Goal: Task Accomplishment & Management: Use online tool/utility

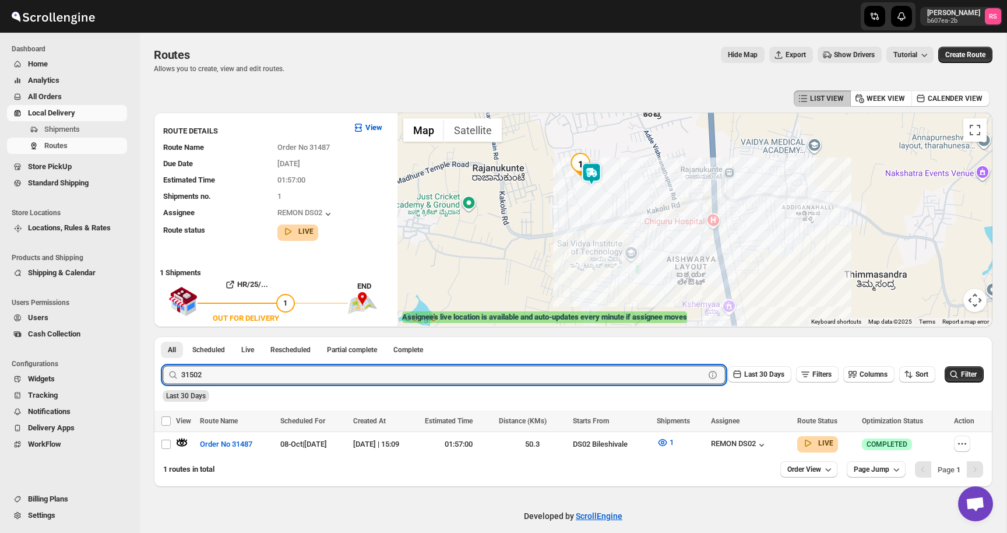
type input "31502"
click at [163, 336] on button "Submit" at bounding box center [179, 342] width 33 height 12
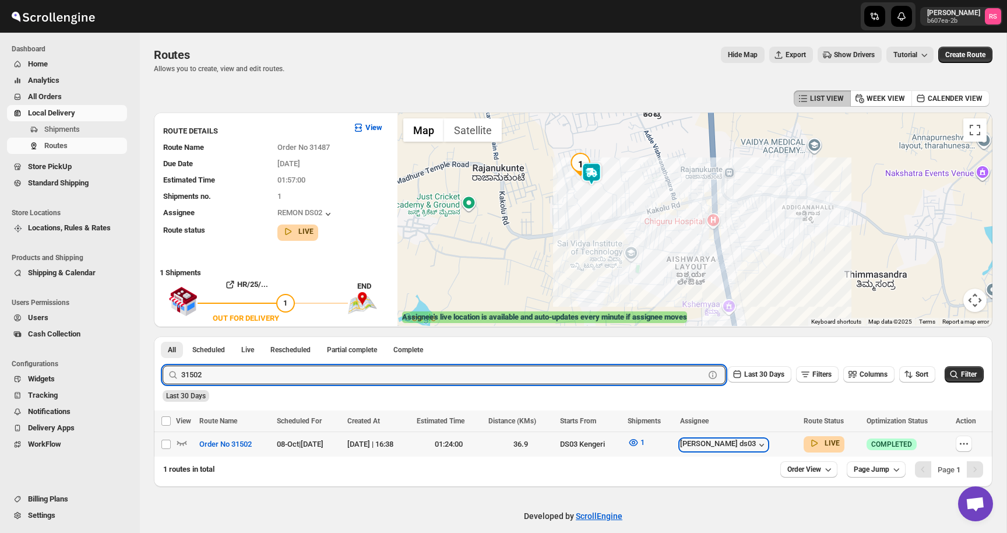
click at [753, 445] on div "[PERSON_NAME] ds03" at bounding box center [723, 445] width 87 height 12
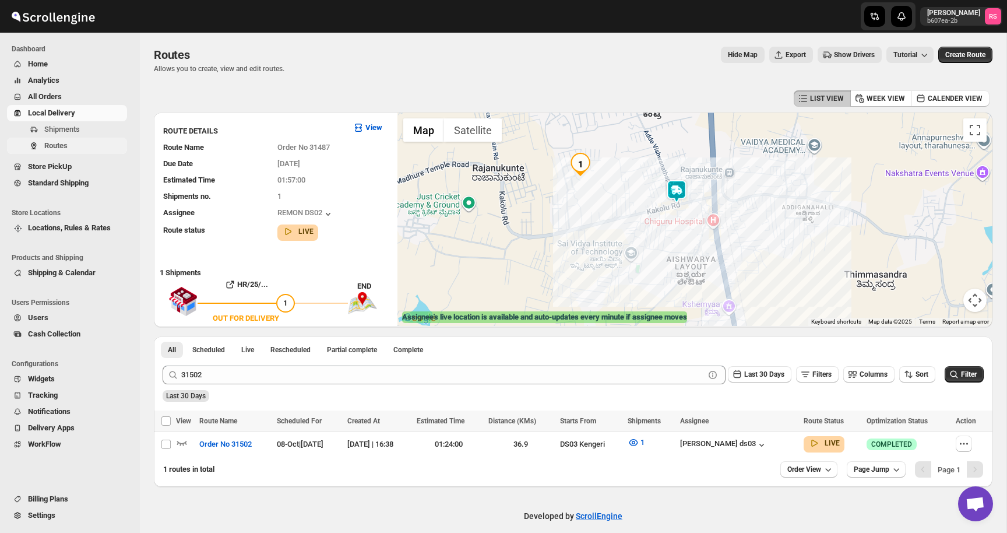
click at [74, 149] on span "Routes" at bounding box center [84, 146] width 80 height 12
click at [181, 444] on icon "button" at bounding box center [182, 443] width 10 height 5
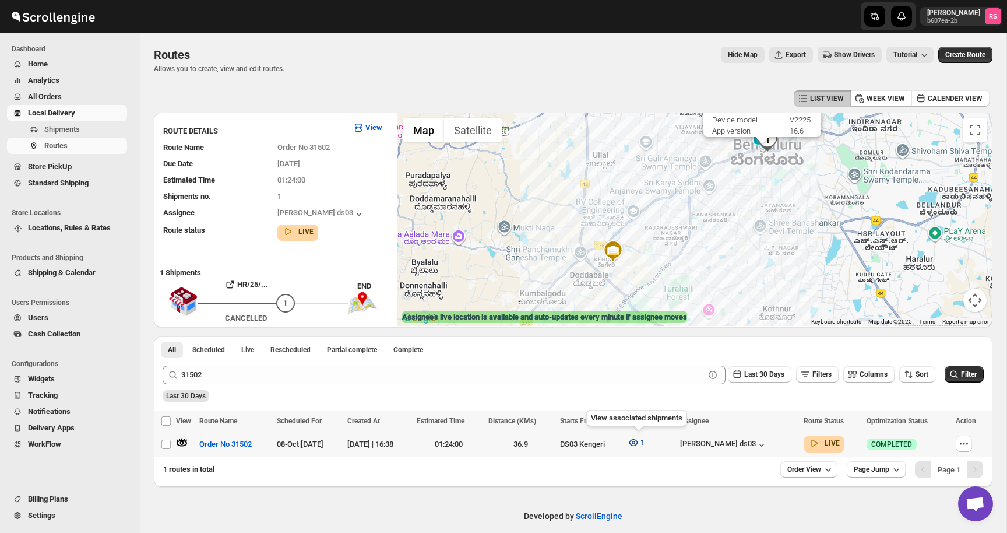
click at [637, 443] on icon "button" at bounding box center [634, 443] width 12 height 12
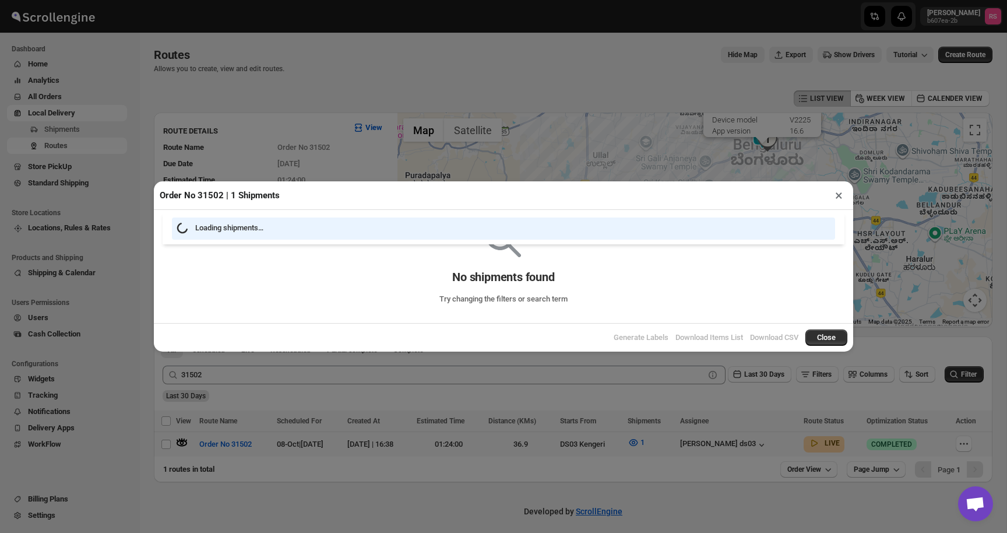
click at [836, 198] on div "Order No 31502 | 1 Shipments × Loading shipments… No shipments found Try changi…" at bounding box center [503, 266] width 1007 height 533
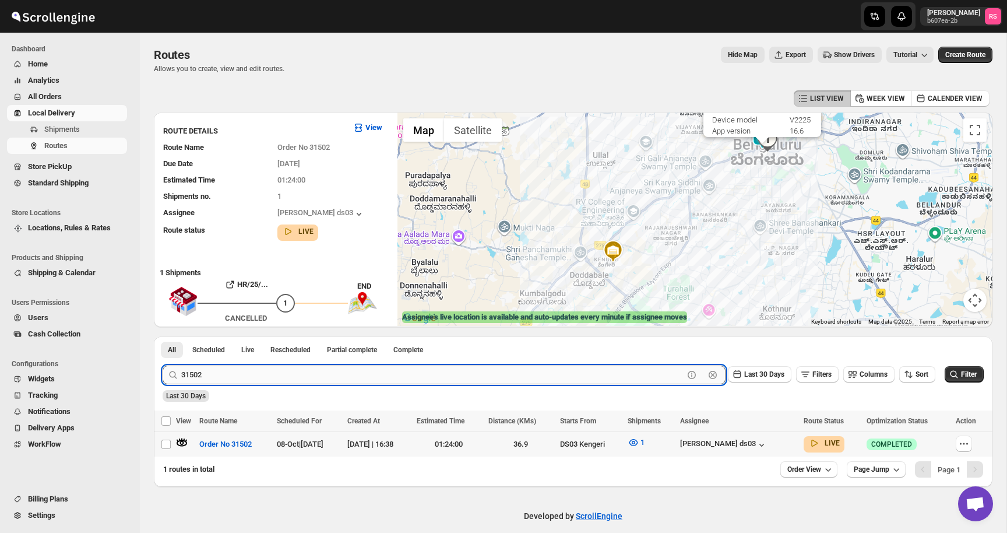
click at [211, 373] on input "31502" at bounding box center [432, 375] width 503 height 19
click at [178, 97] on div "LIST VIEW WEEK VIEW CALENDER VIEW" at bounding box center [573, 98] width 839 height 22
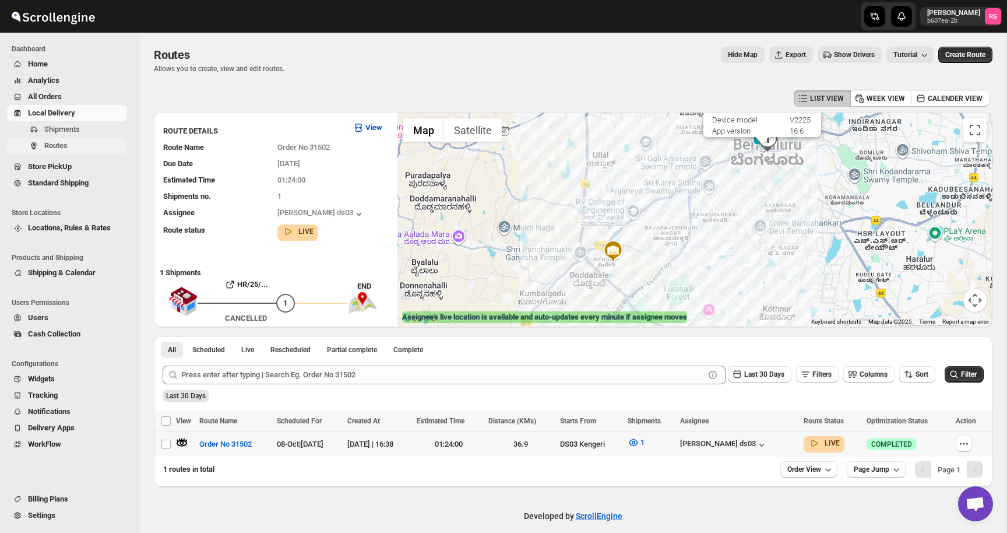
click at [71, 149] on span "Routes" at bounding box center [84, 146] width 80 height 12
click at [56, 62] on span "Home" at bounding box center [76, 64] width 97 height 12
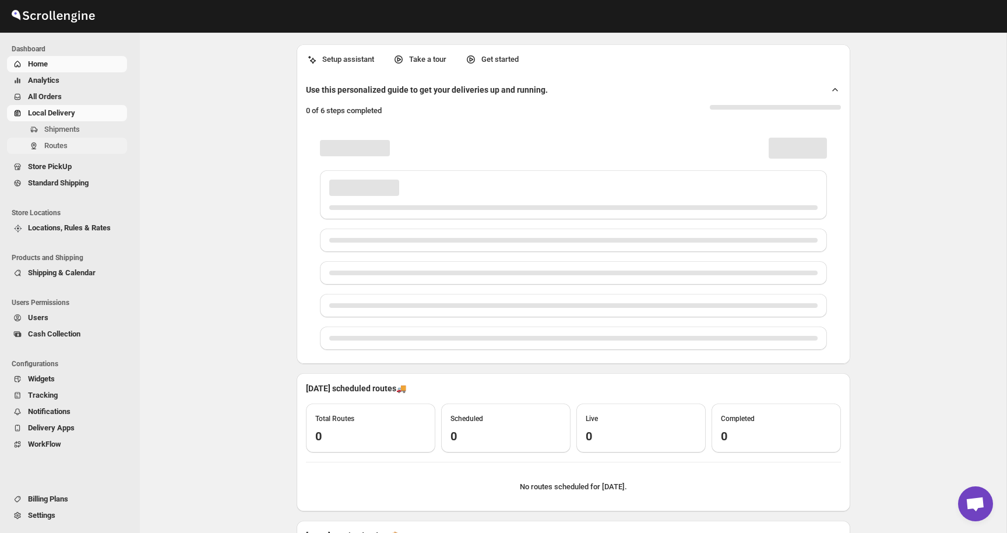
click at [64, 142] on span "Routes" at bounding box center [55, 145] width 23 height 9
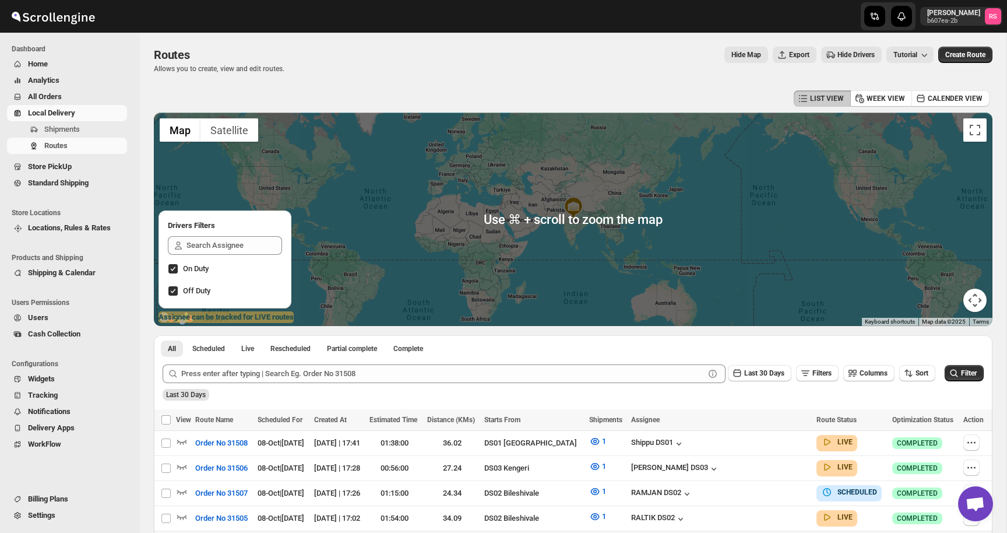
scroll to position [273, 0]
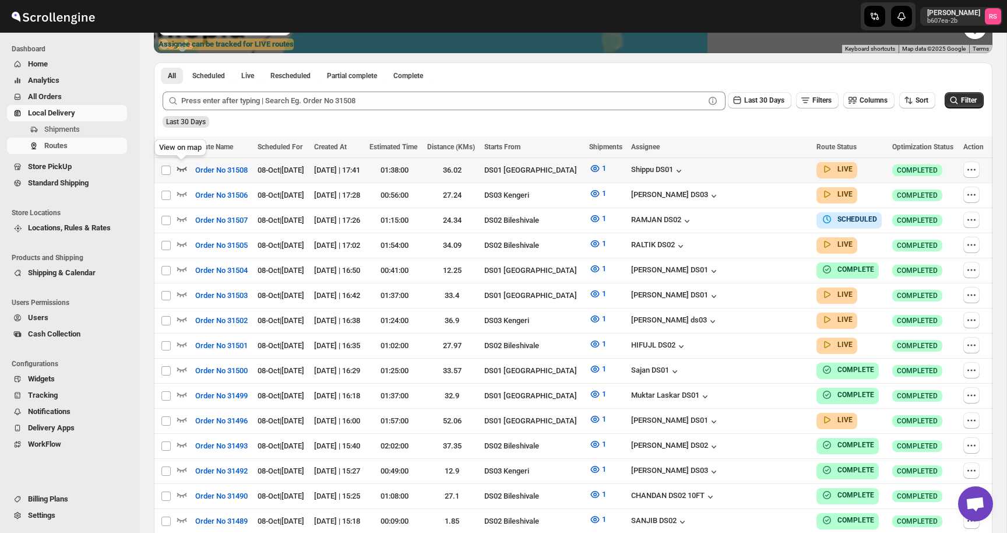
click at [179, 166] on icon "button" at bounding box center [182, 169] width 12 height 12
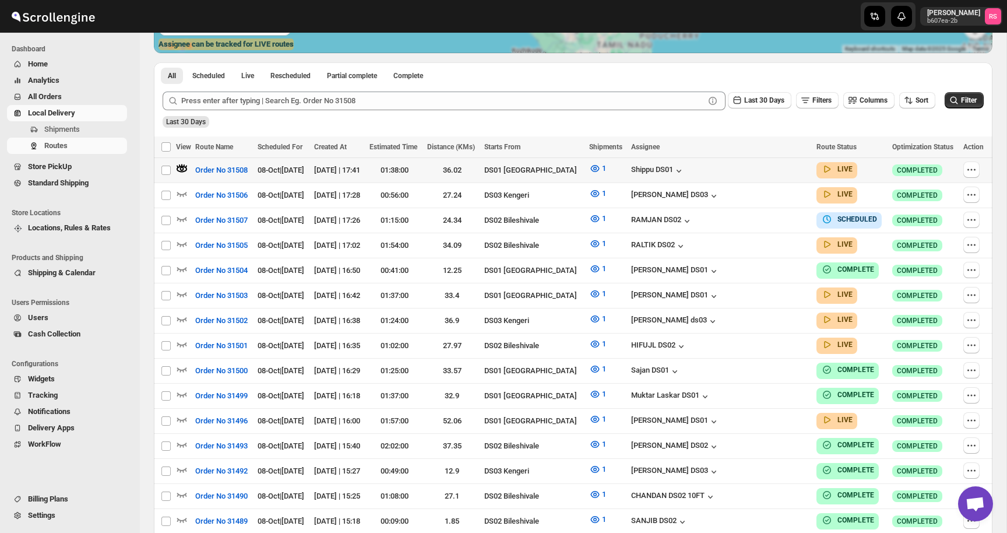
scroll to position [0, 0]
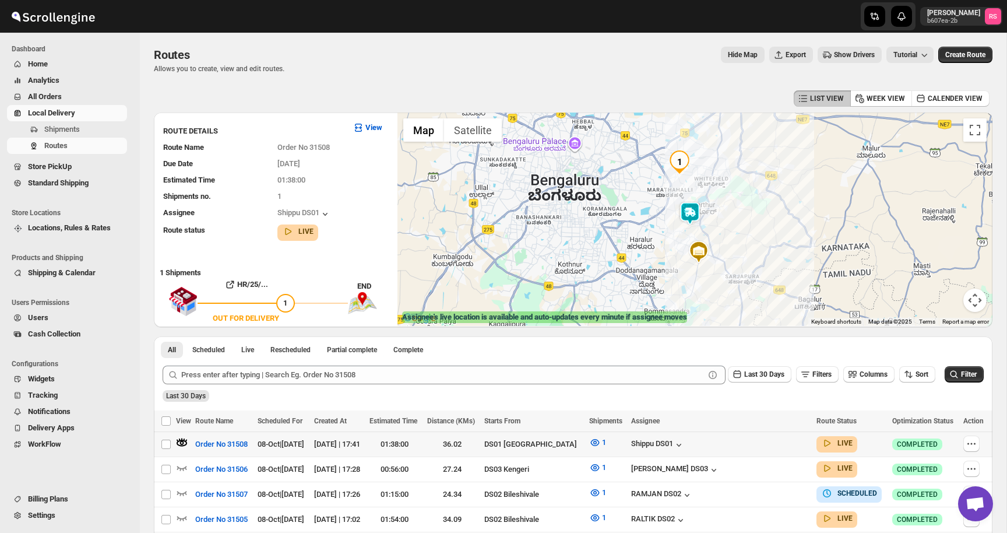
click at [686, 216] on img at bounding box center [690, 213] width 23 height 23
click at [740, 159] on button "Close" at bounding box center [726, 165] width 28 height 28
click at [182, 465] on icon "button" at bounding box center [182, 468] width 12 height 12
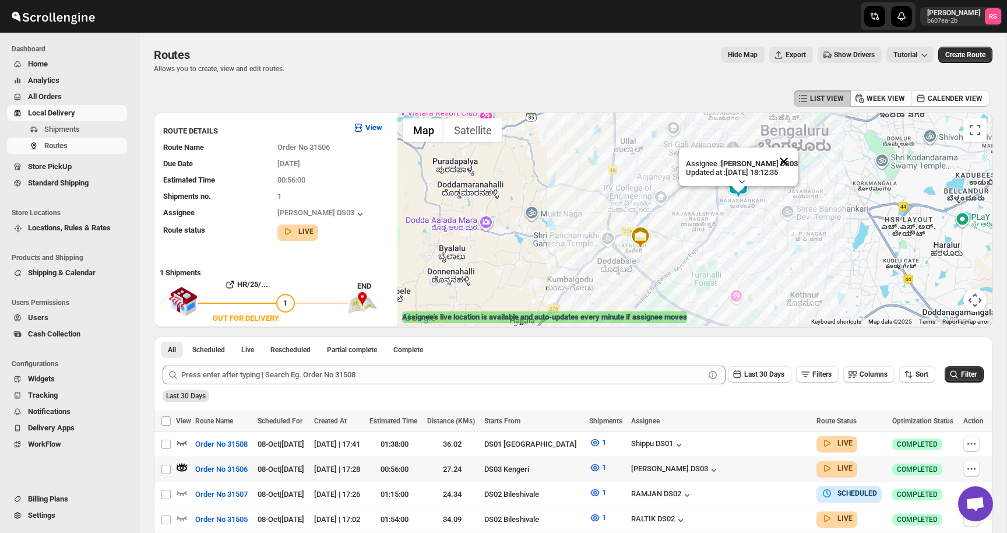
click at [795, 162] on button "Close" at bounding box center [784, 162] width 28 height 28
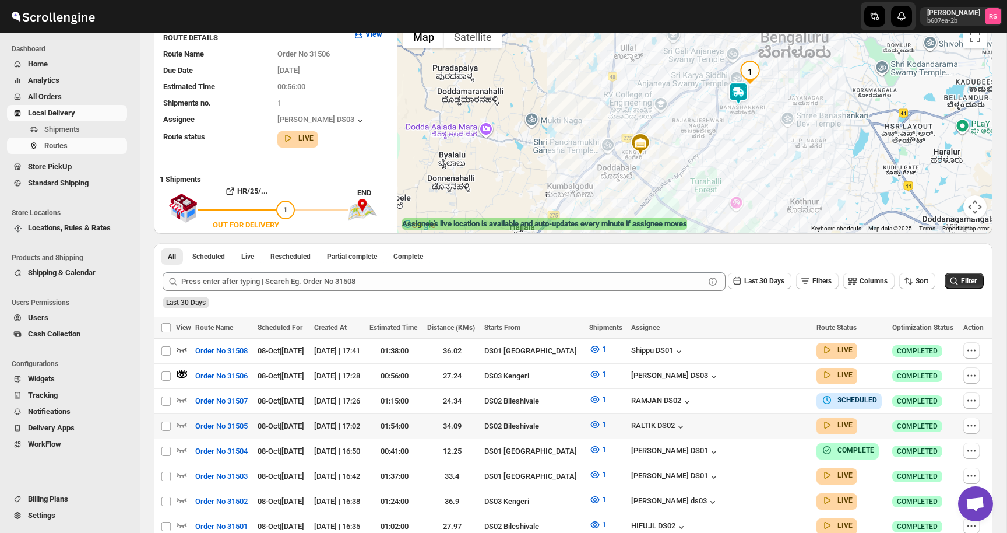
scroll to position [97, 0]
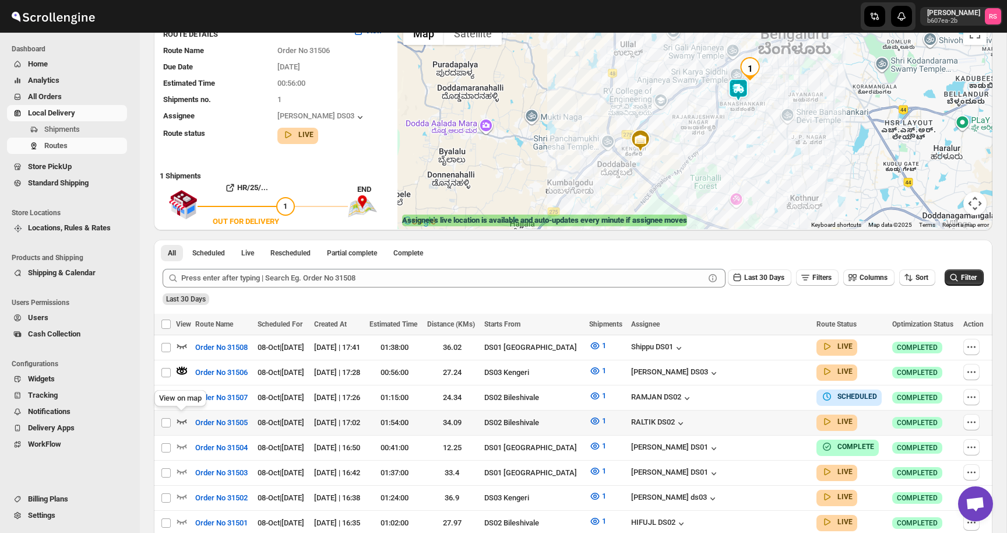
click at [185, 417] on icon "button" at bounding box center [182, 421] width 12 height 12
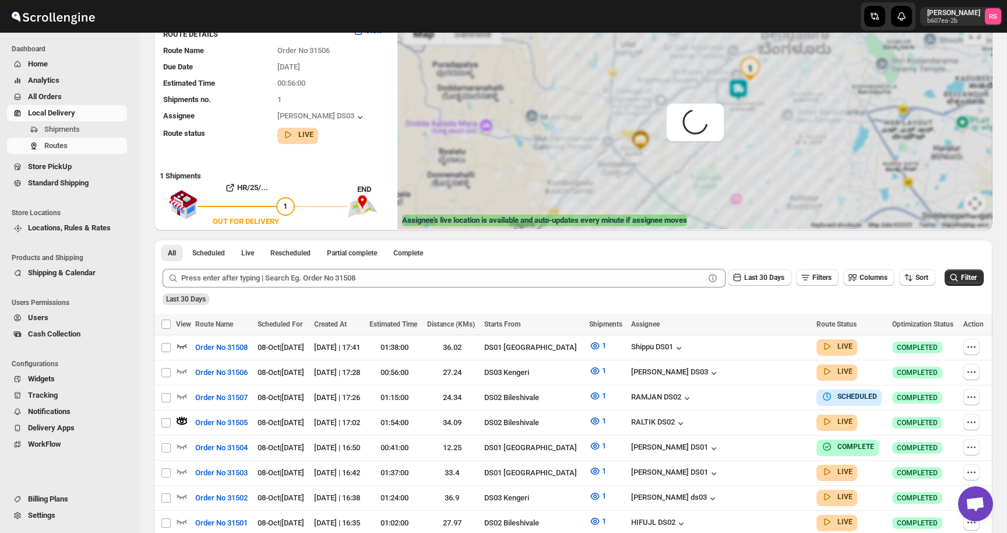
scroll to position [0, 0]
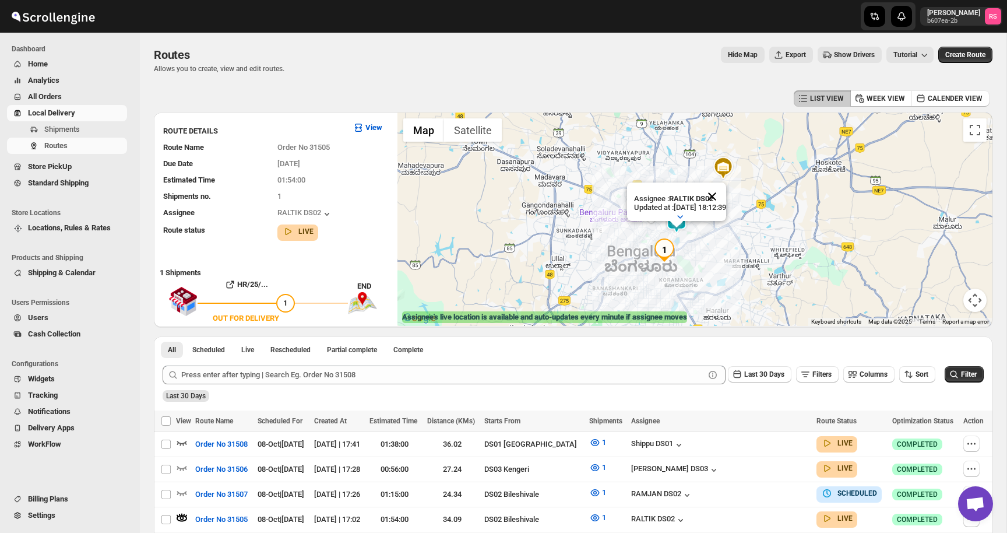
click at [723, 202] on button "Close" at bounding box center [712, 196] width 28 height 28
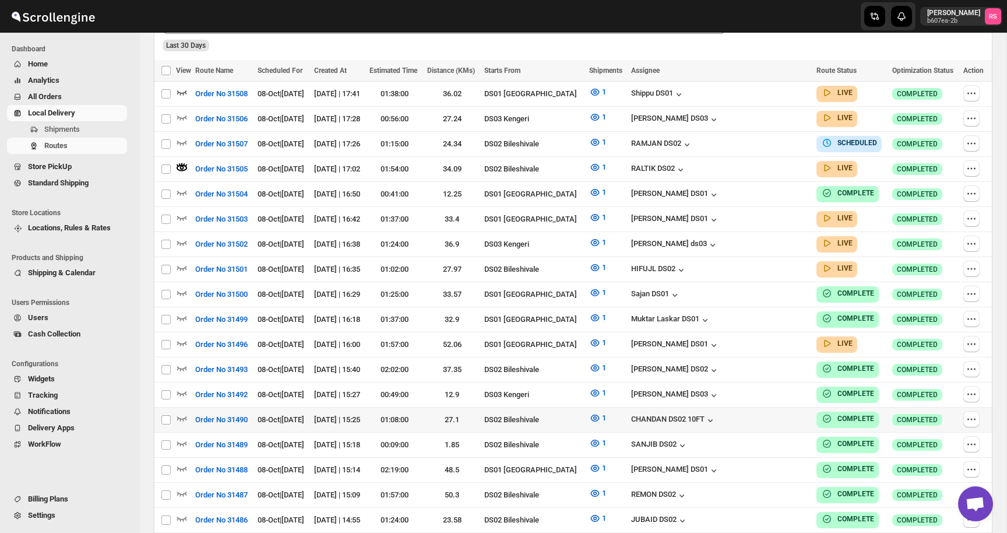
scroll to position [361, 0]
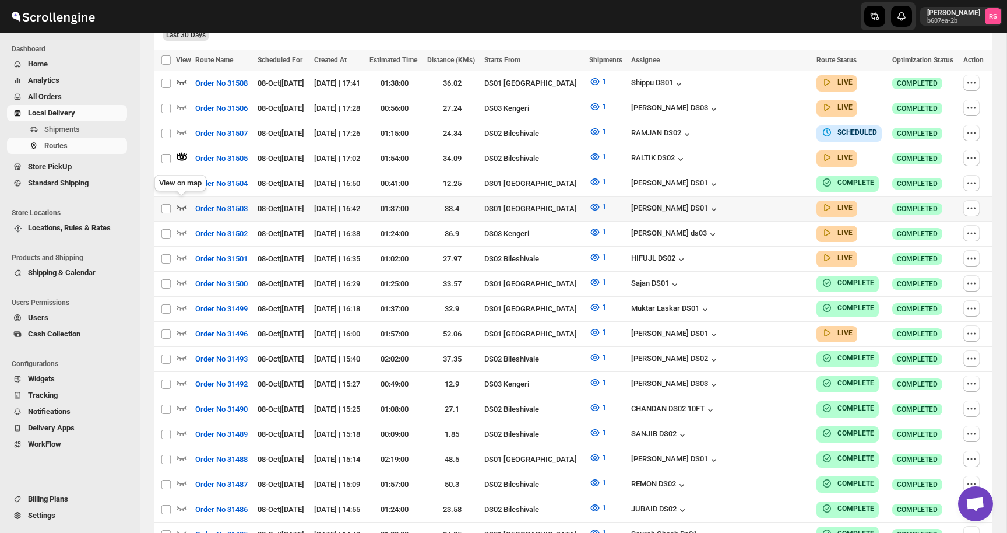
click at [184, 202] on icon "button" at bounding box center [182, 207] width 12 height 12
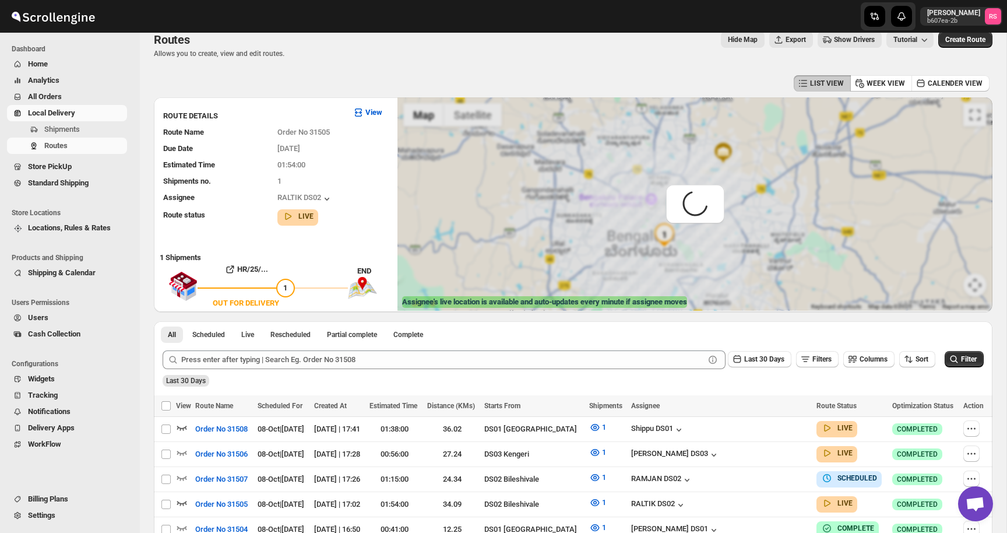
scroll to position [0, 0]
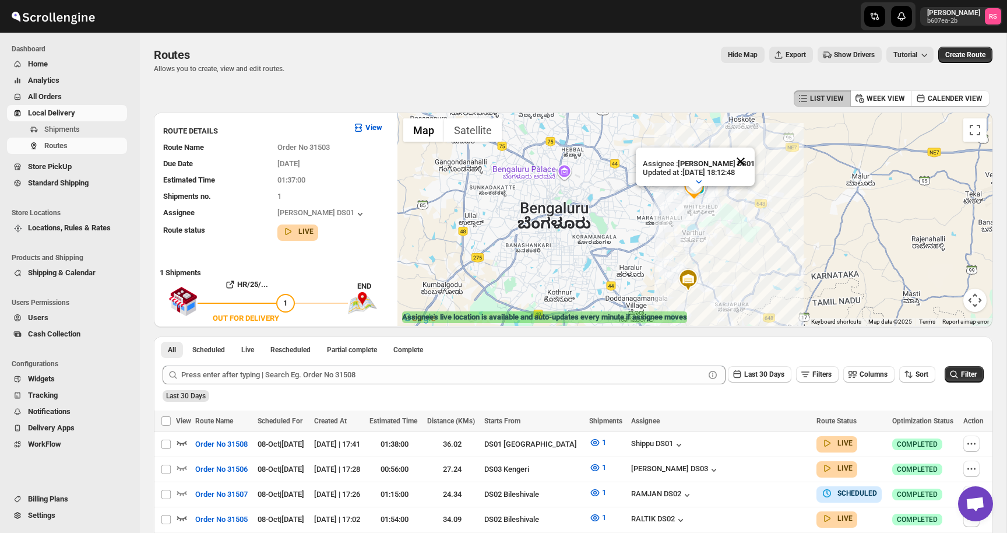
click at [743, 167] on button "Close" at bounding box center [741, 162] width 28 height 28
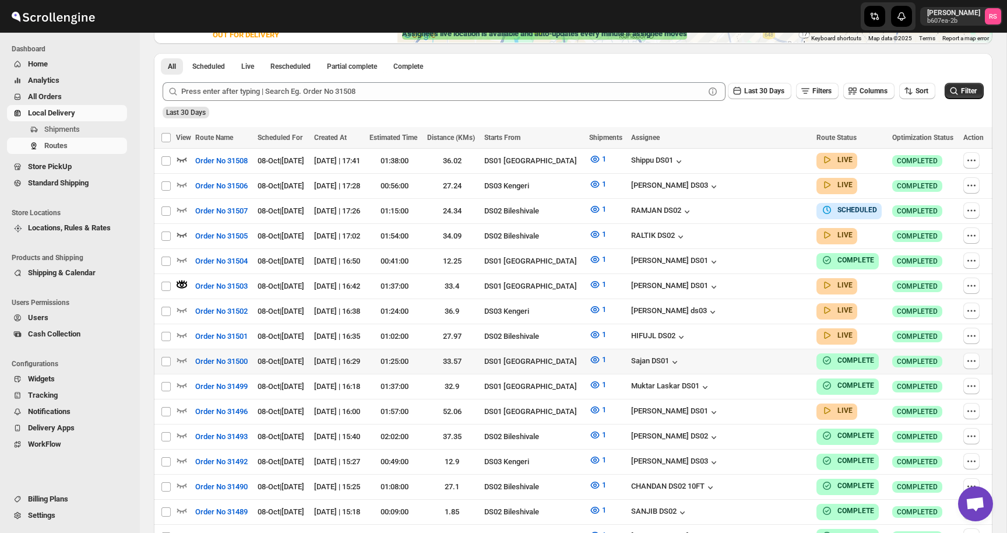
scroll to position [280, 0]
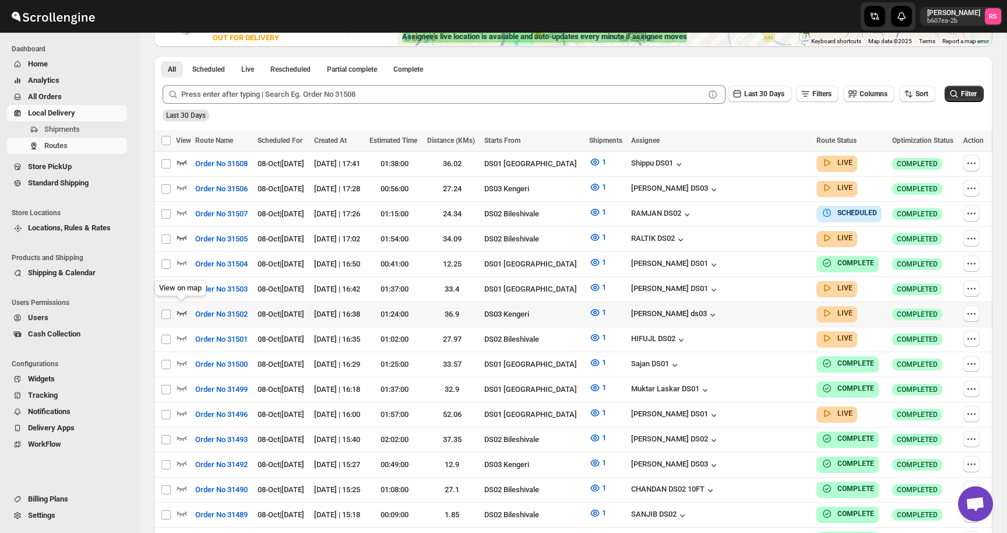
click at [181, 311] on icon "button" at bounding box center [182, 313] width 10 height 5
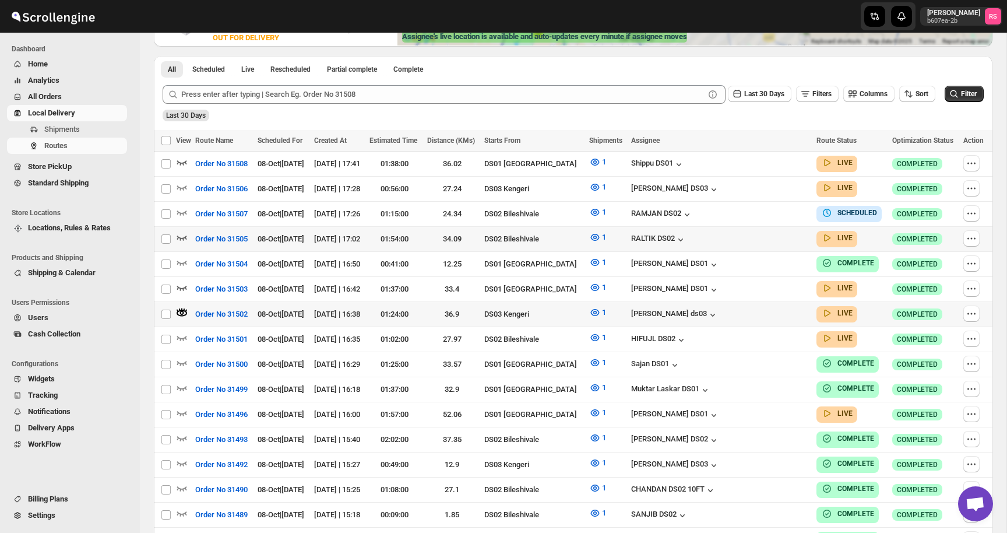
scroll to position [0, 0]
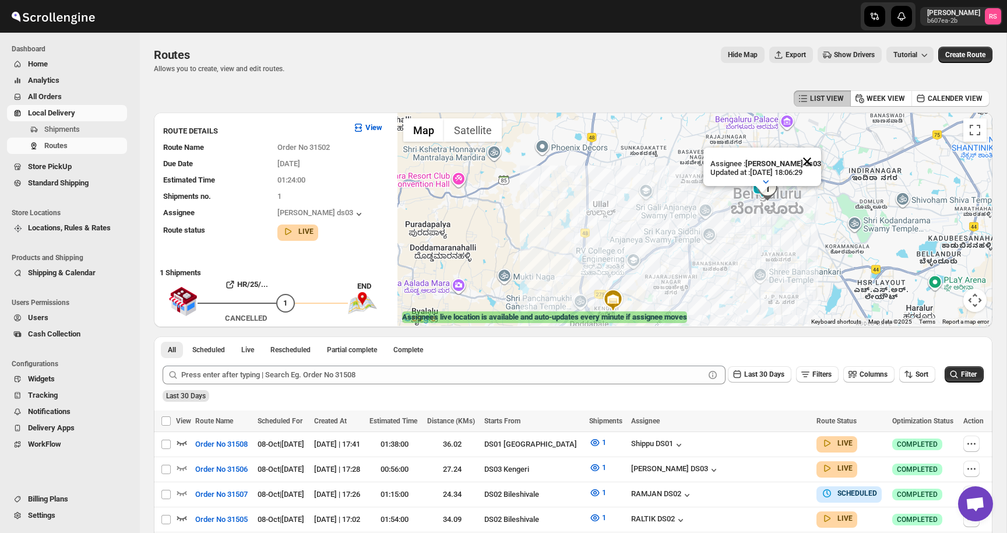
click at [819, 161] on button "Close" at bounding box center [807, 162] width 28 height 28
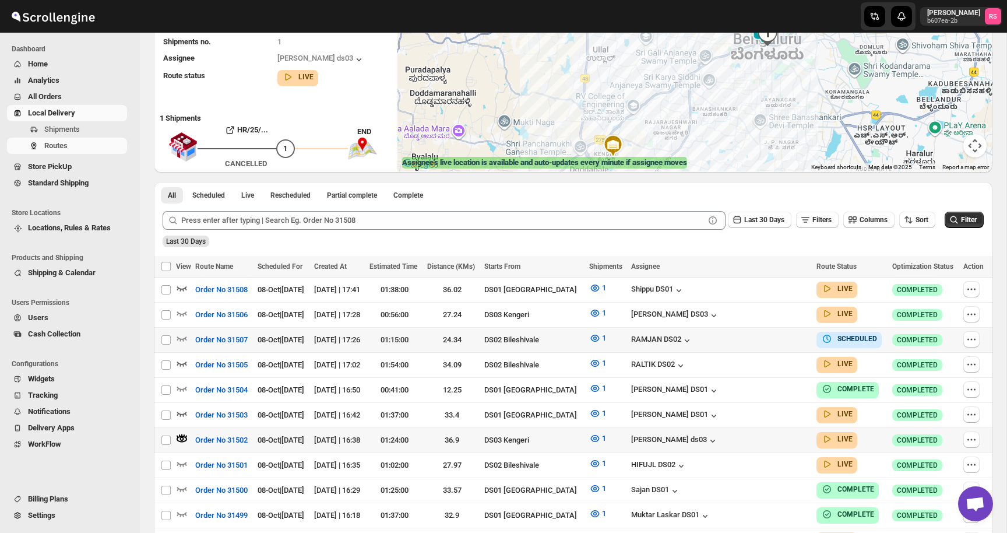
scroll to position [184, 0]
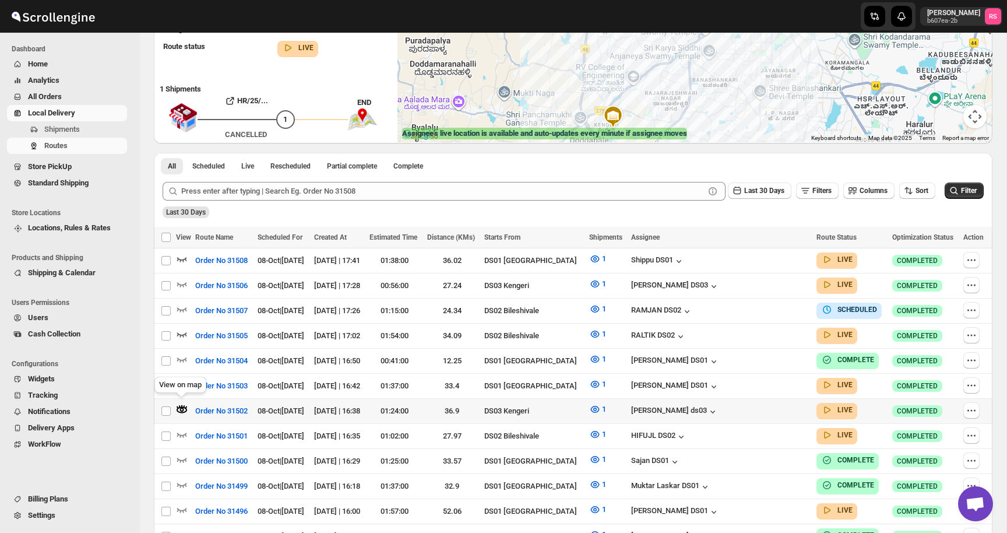
click at [181, 408] on icon "button" at bounding box center [182, 410] width 4 height 4
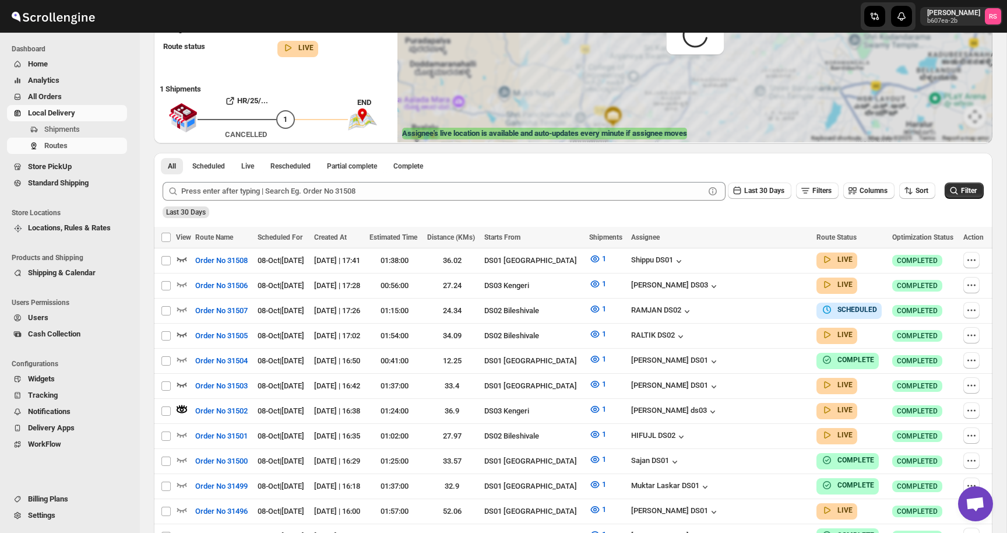
scroll to position [0, 0]
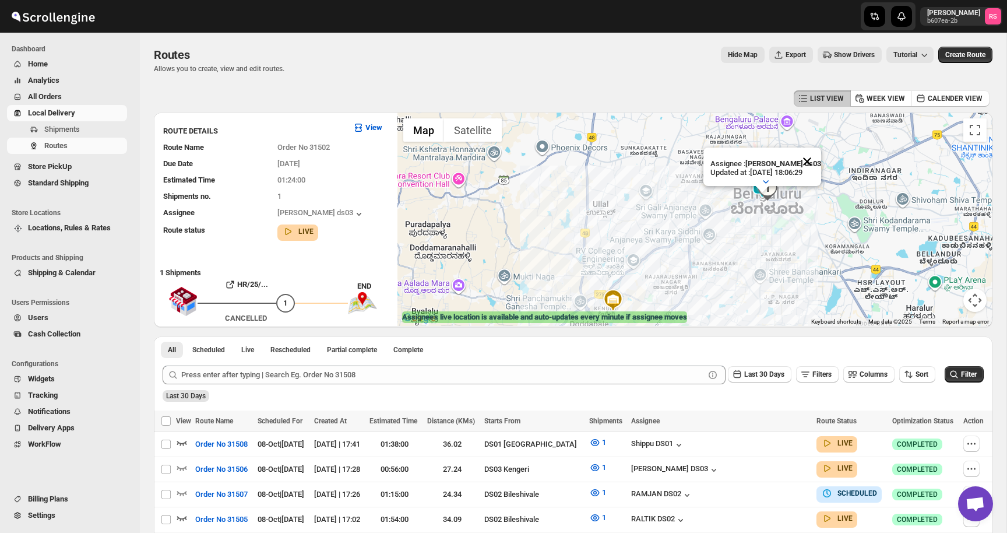
click at [820, 156] on button "Close" at bounding box center [807, 162] width 28 height 28
click at [769, 184] on img "1" at bounding box center [767, 188] width 23 height 23
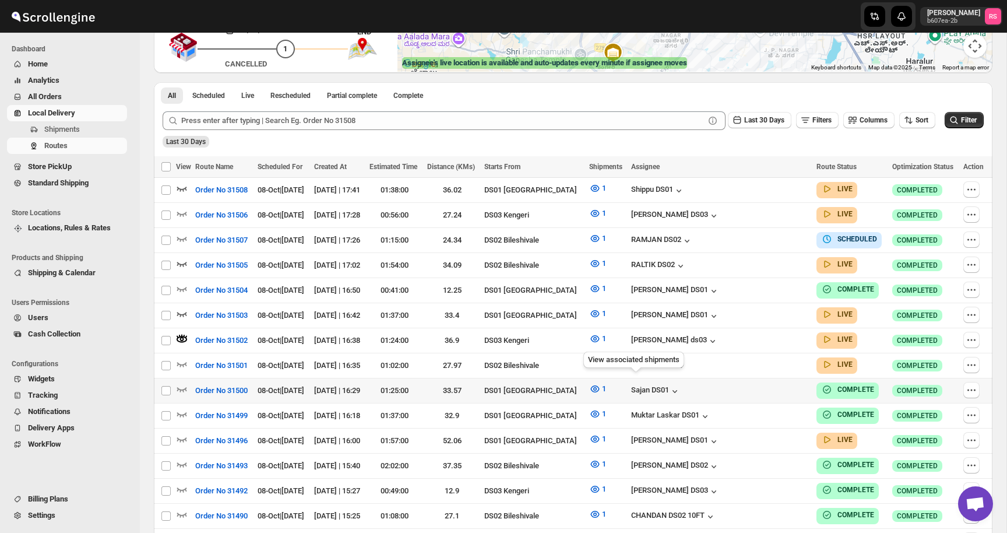
scroll to position [252, 0]
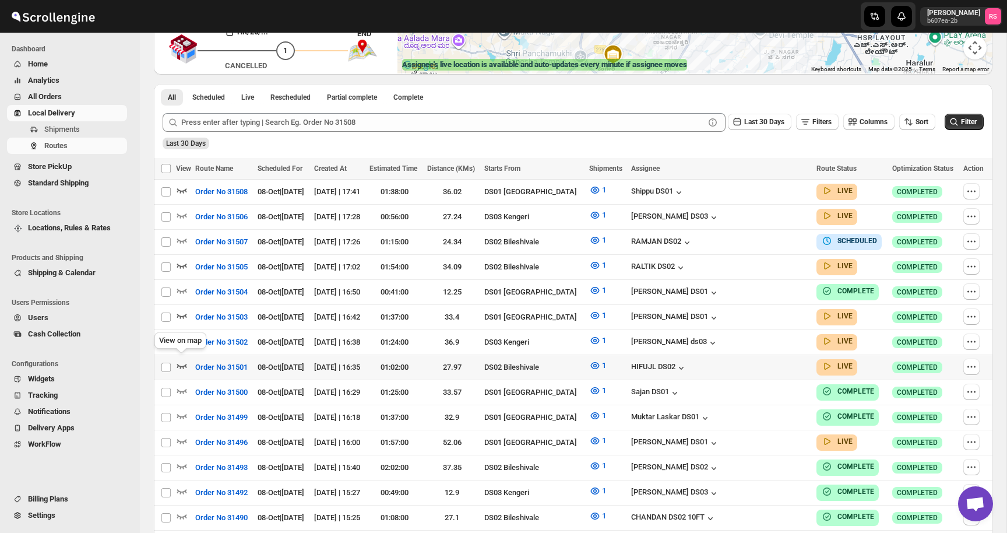
click at [178, 364] on icon "button" at bounding box center [182, 366] width 10 height 5
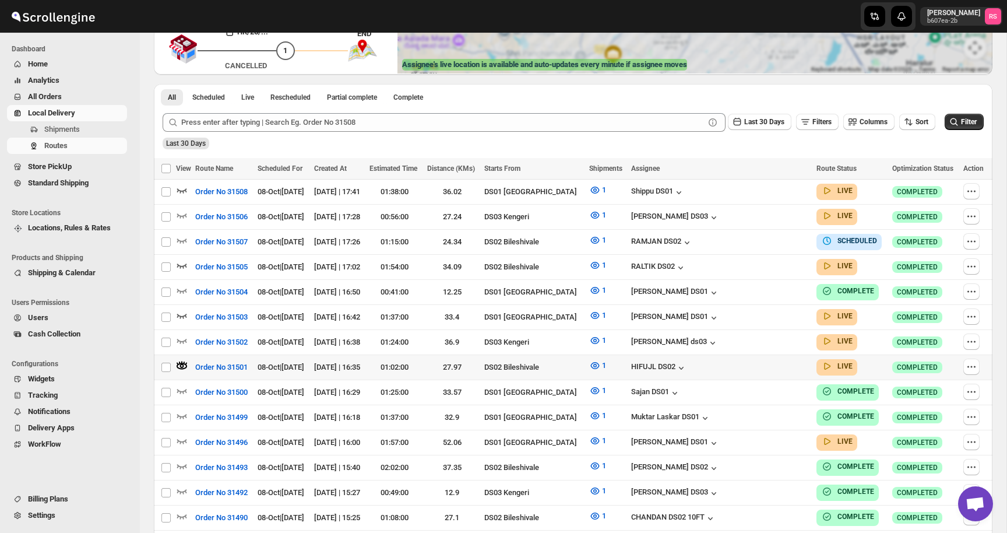
scroll to position [0, 0]
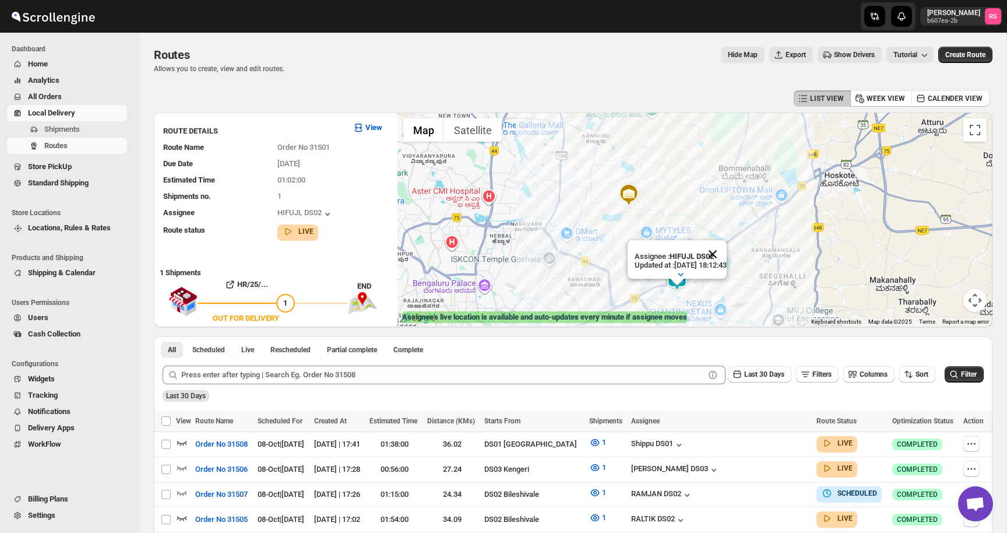
click at [727, 253] on button "Close" at bounding box center [713, 254] width 28 height 28
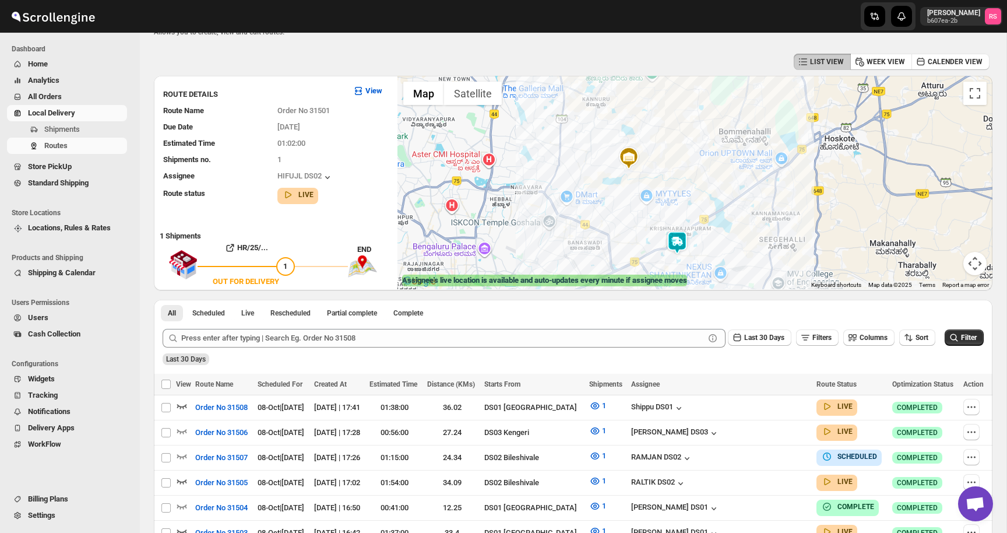
scroll to position [37, 0]
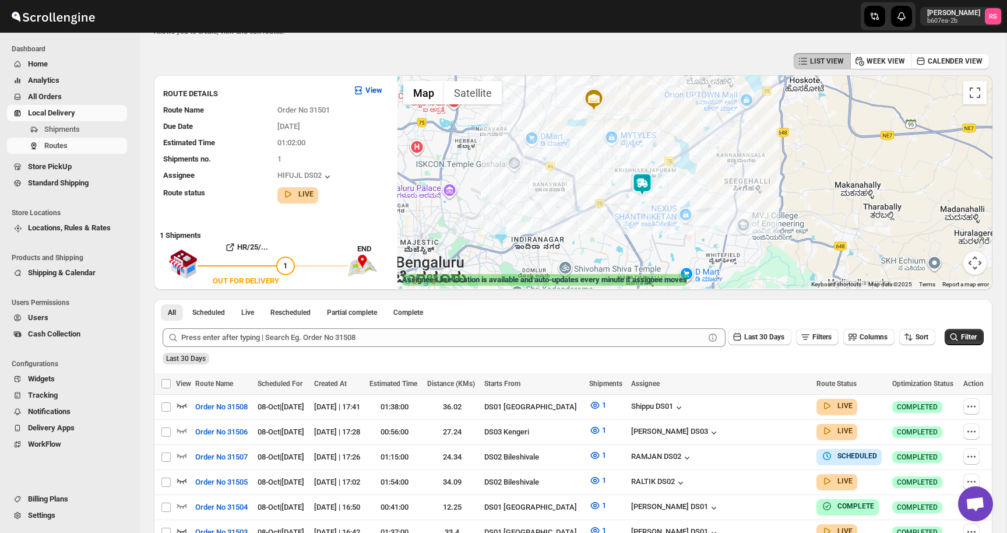
drag, startPoint x: 601, startPoint y: 233, endPoint x: 547, endPoint y: 148, distance: 101.1
click at [547, 148] on div "HR/25/31501 | 2Z9QQPHYQQ | OUT FOR DELIVERY MG Residence, [GEOGRAPHIC_DATA]" at bounding box center [695, 181] width 595 height 213
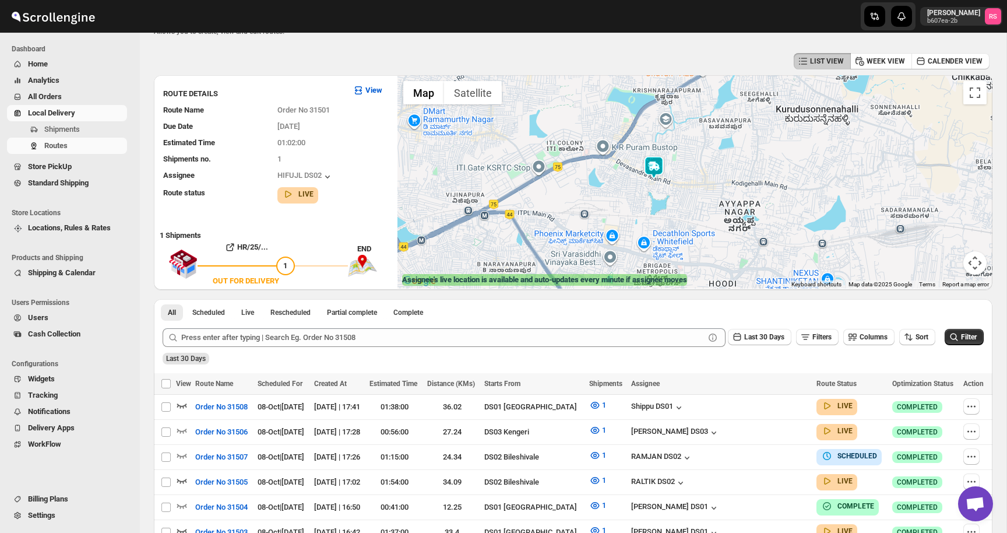
drag, startPoint x: 725, startPoint y: 216, endPoint x: 711, endPoint y: 187, distance: 32.3
click at [711, 187] on div "HR/25/31501 | 2Z9QQPHYQQ | OUT FOR DELIVERY MG Residence, [GEOGRAPHIC_DATA]" at bounding box center [695, 181] width 595 height 213
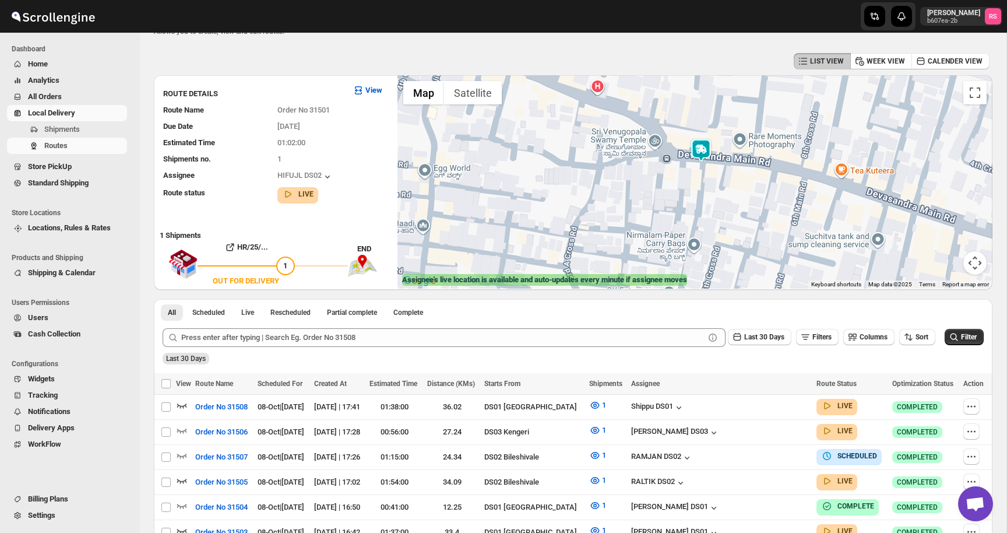
drag, startPoint x: 691, startPoint y: 171, endPoint x: 662, endPoint y: 182, distance: 30.9
click at [662, 182] on div "HR/25/31501 | 2Z9QQPHYQQ | OUT FOR DELIVERY MG Residence, [GEOGRAPHIC_DATA]" at bounding box center [695, 181] width 595 height 213
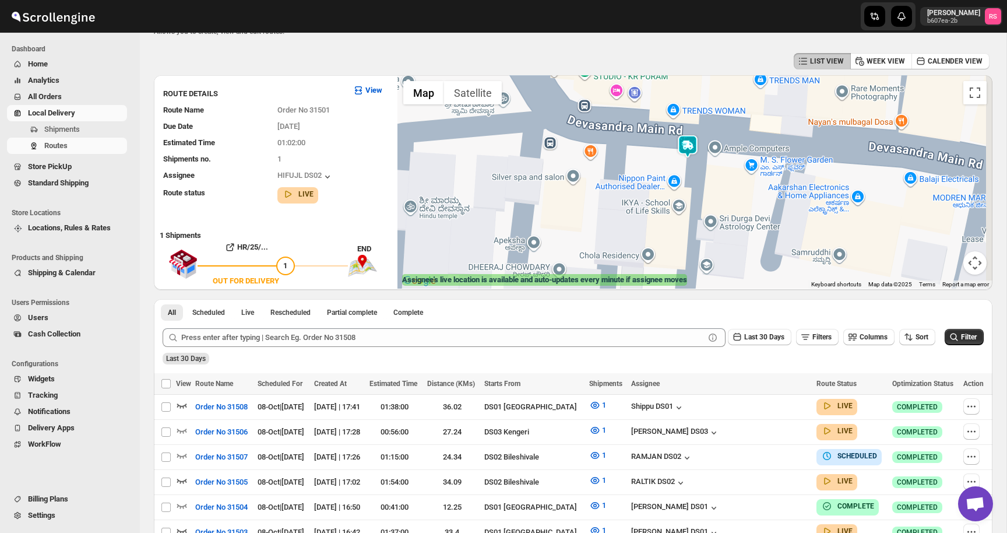
drag, startPoint x: 705, startPoint y: 168, endPoint x: 658, endPoint y: 197, distance: 55.7
click at [658, 197] on div "HR/25/31501 | 2Z9QQPHYQQ | OUT FOR DELIVERY MG Residence, [GEOGRAPHIC_DATA]" at bounding box center [695, 181] width 595 height 213
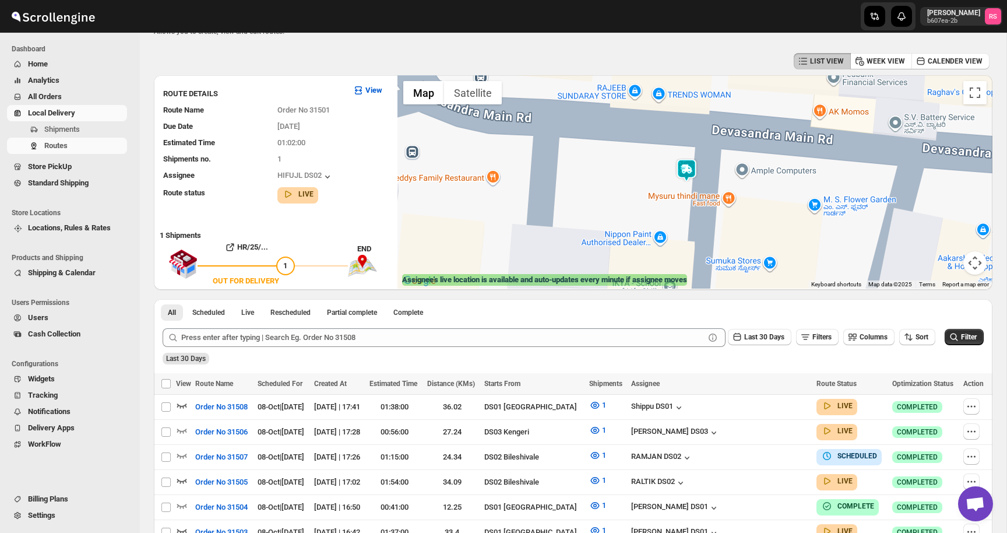
click at [689, 171] on img at bounding box center [686, 170] width 23 height 23
click at [687, 170] on img at bounding box center [686, 170] width 23 height 23
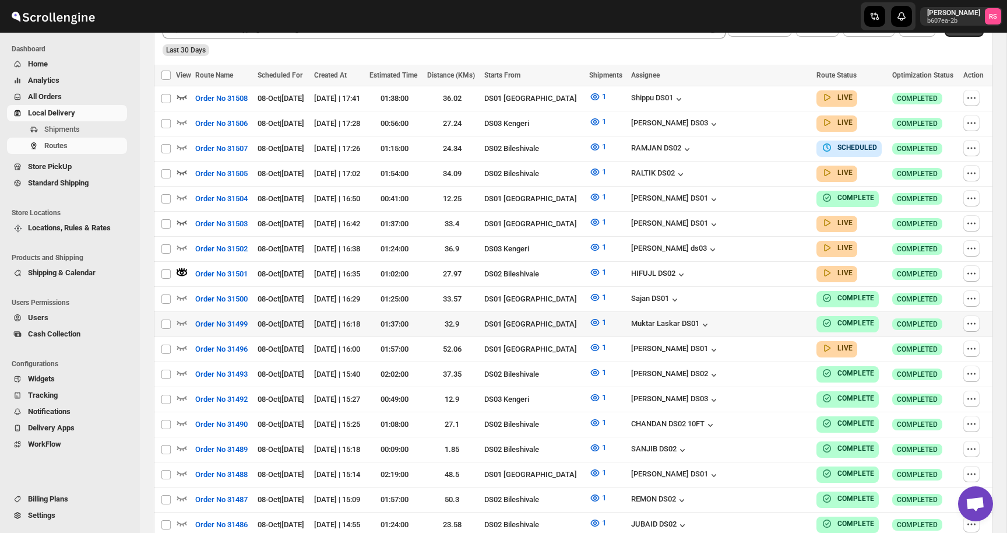
scroll to position [353, 0]
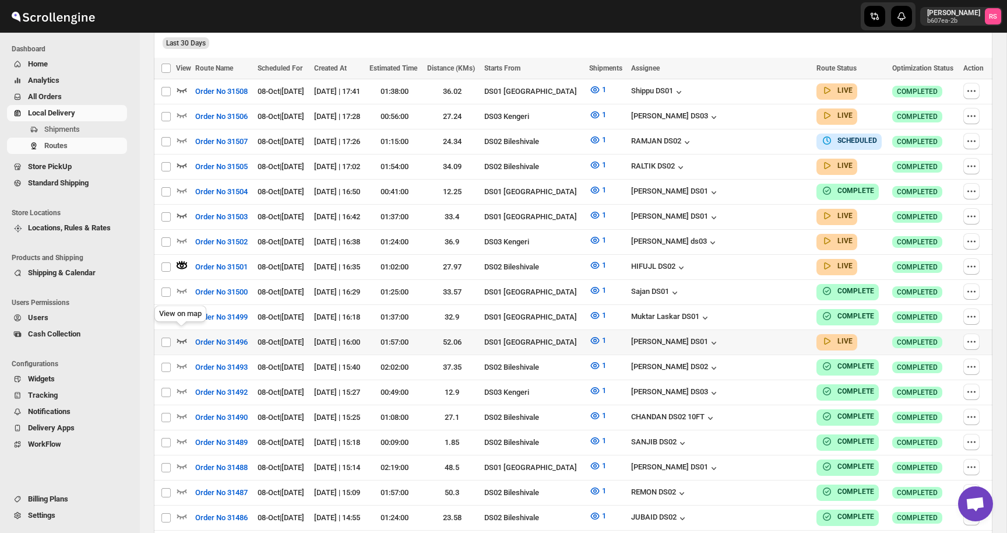
click at [182, 335] on icon "button" at bounding box center [182, 341] width 12 height 12
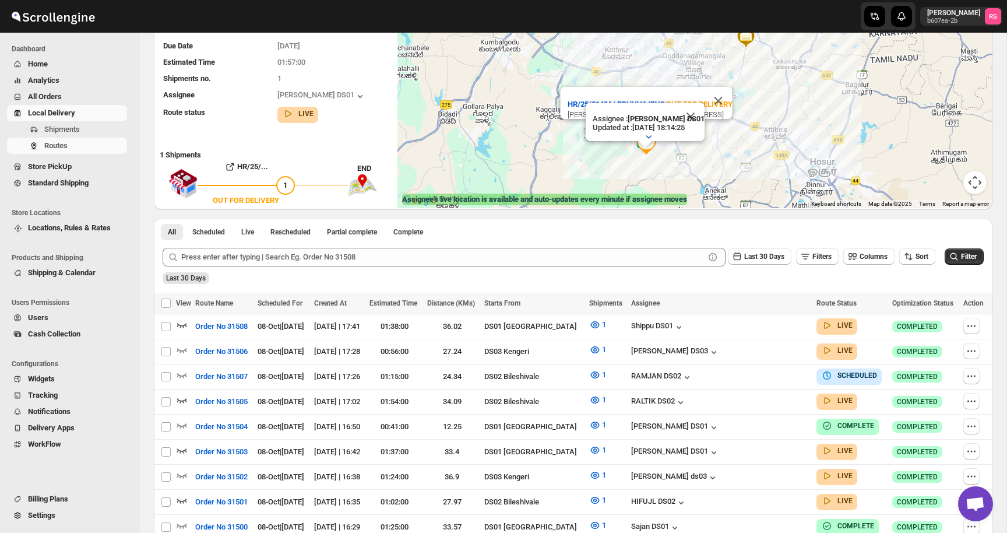
scroll to position [0, 0]
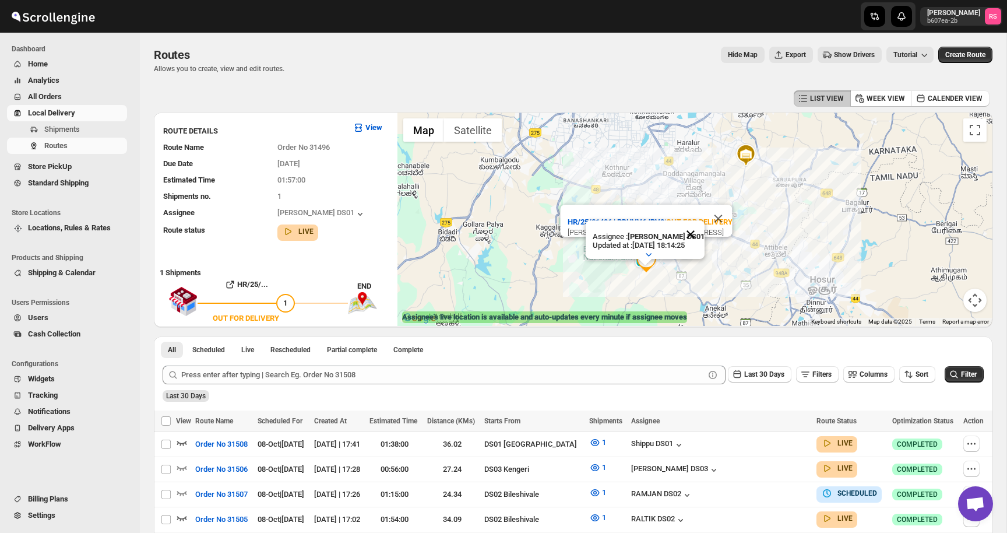
click at [699, 230] on button "Close" at bounding box center [691, 234] width 28 height 28
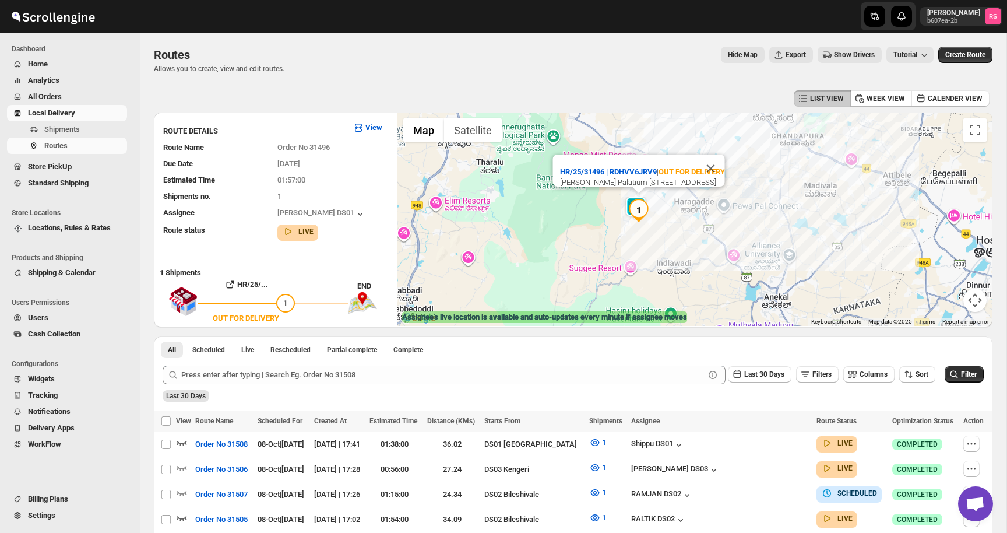
drag, startPoint x: 655, startPoint y: 258, endPoint x: 656, endPoint y: 190, distance: 67.6
click at [656, 190] on div "HR/25/31496 | RDHVV6JRV9 | OUT FOR DELIVERY [PERSON_NAME] Palatium [STREET_ADDR…" at bounding box center [695, 219] width 595 height 213
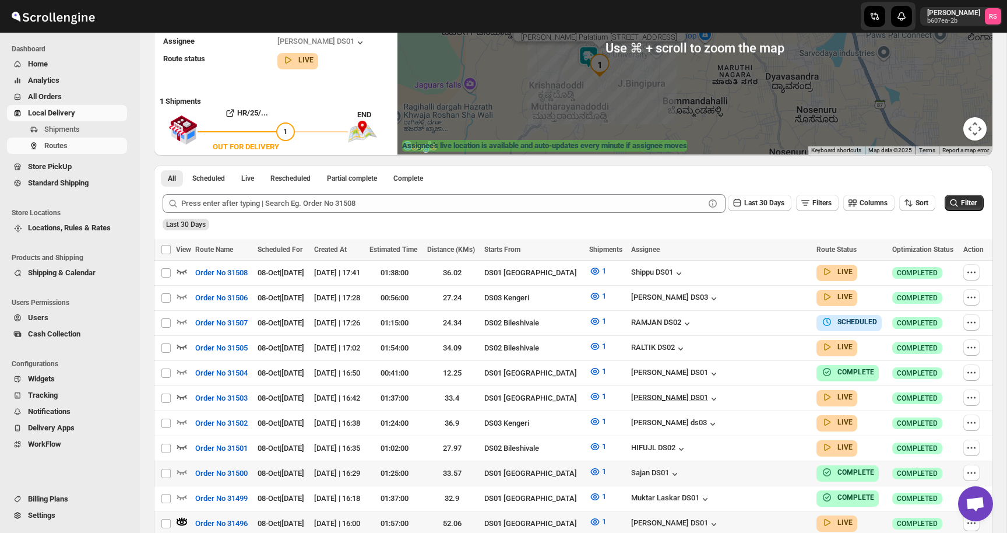
scroll to position [175, 0]
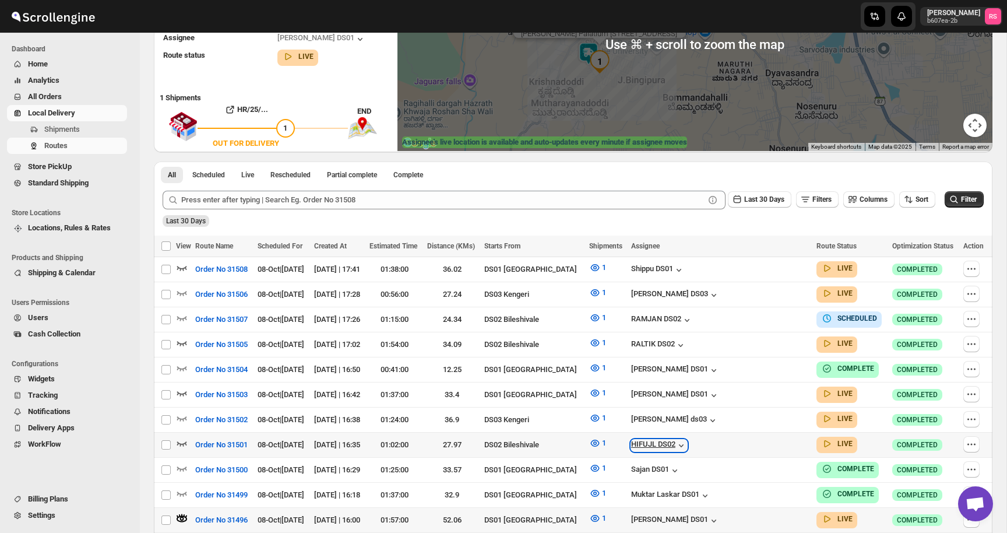
click at [687, 444] on div "HIFUJL DS02" at bounding box center [659, 446] width 56 height 12
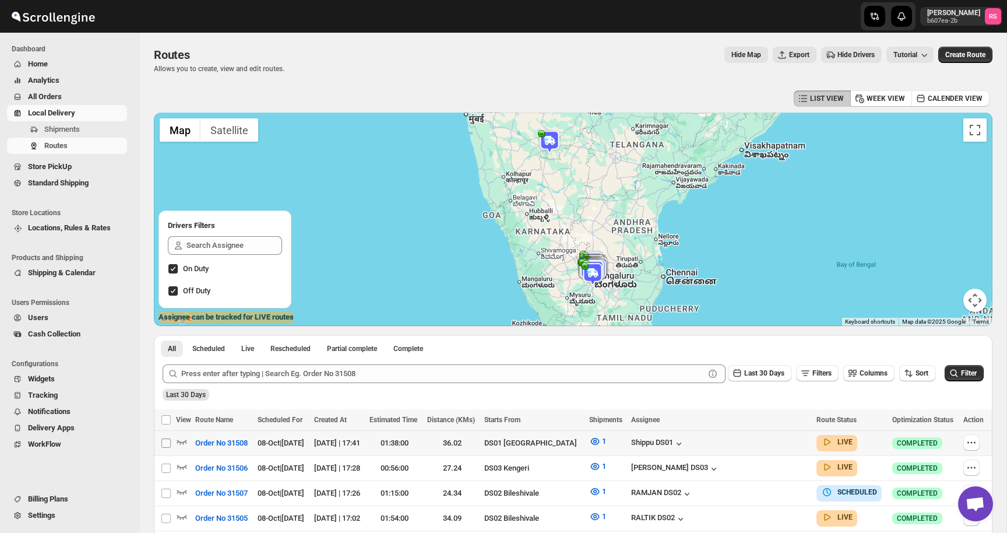
click at [166, 445] on input "Select route" at bounding box center [165, 442] width 9 height 9
checkbox input "true"
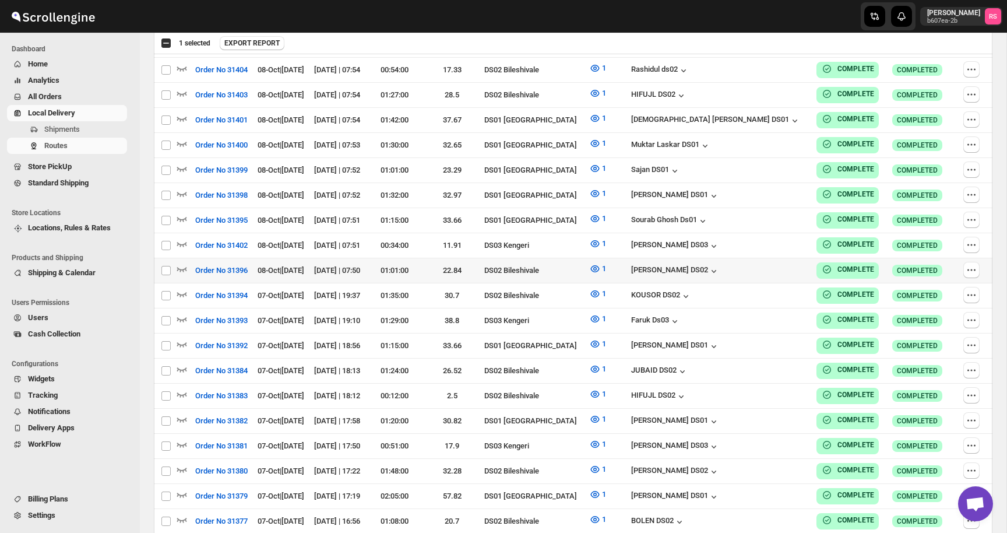
scroll to position [2727, 0]
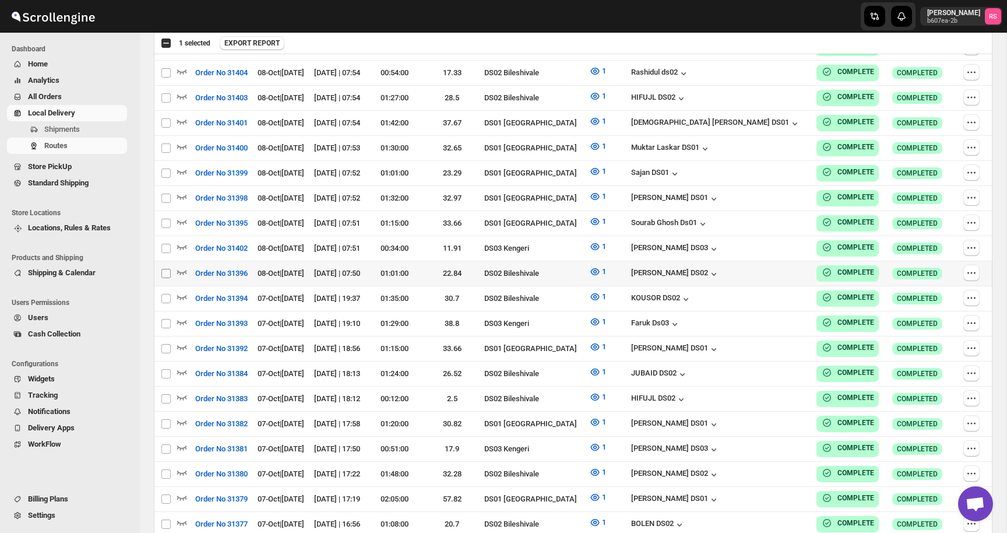
click at [165, 269] on input "Select route" at bounding box center [165, 273] width 9 height 9
checkbox input "true"
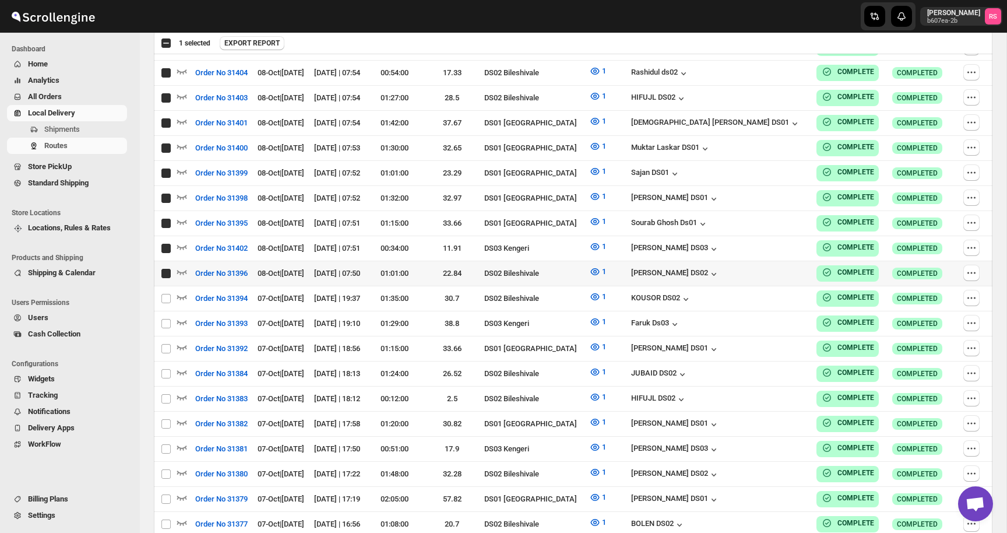
checkbox input "true"
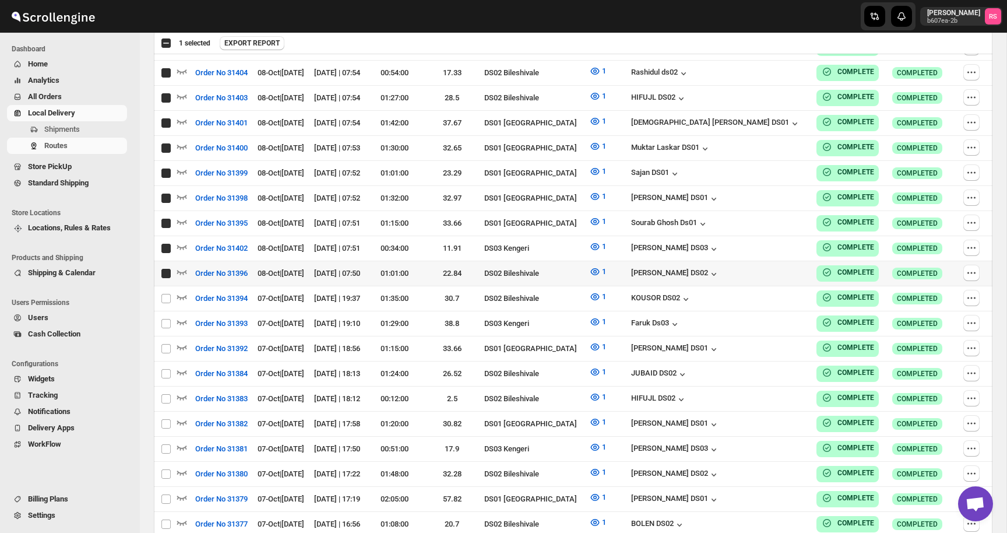
checkbox input "true"
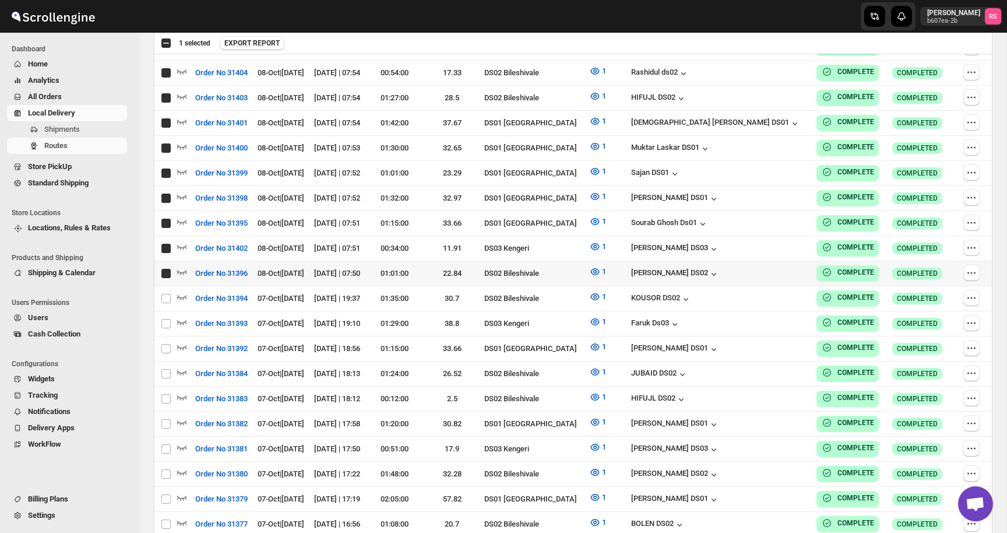
checkbox input "true"
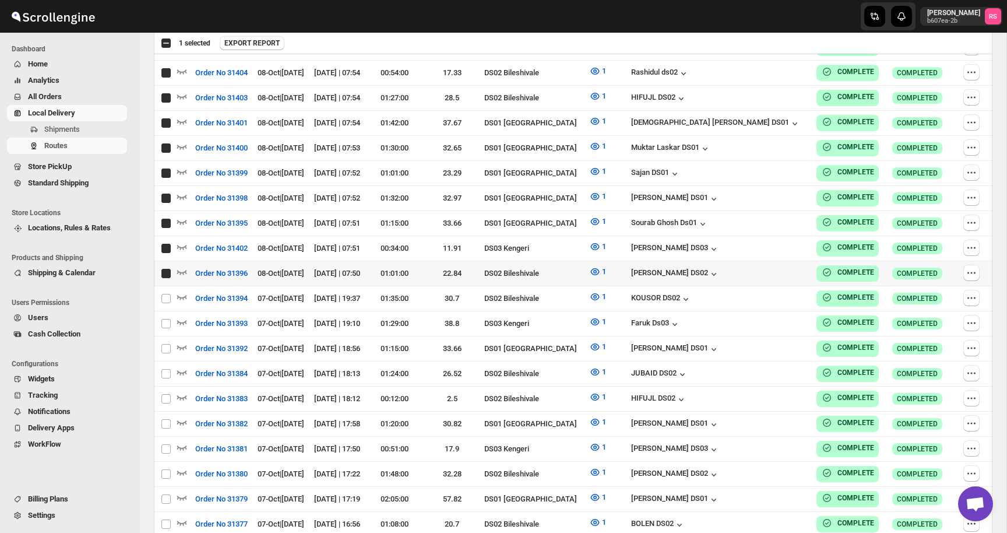
checkbox input "true"
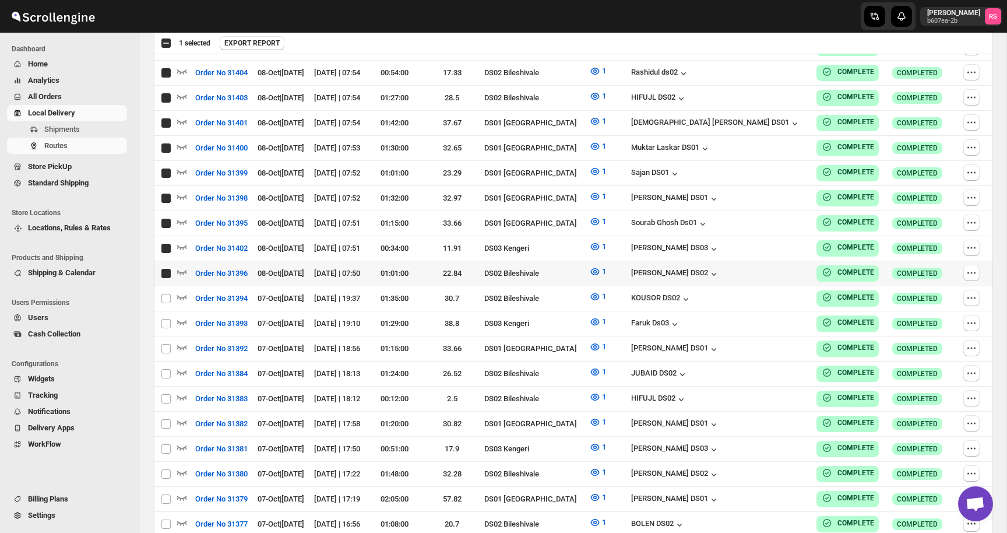
checkbox input "true"
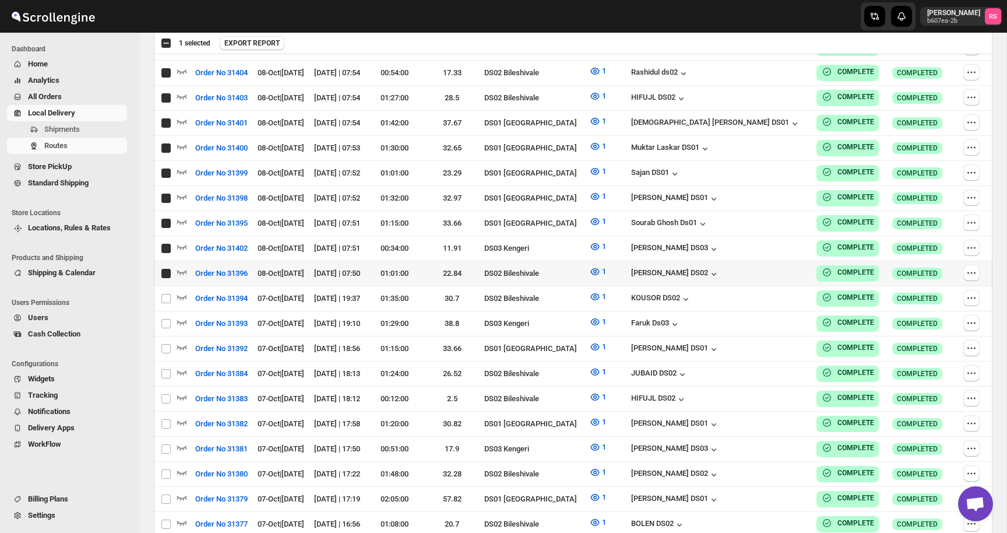
checkbox input "true"
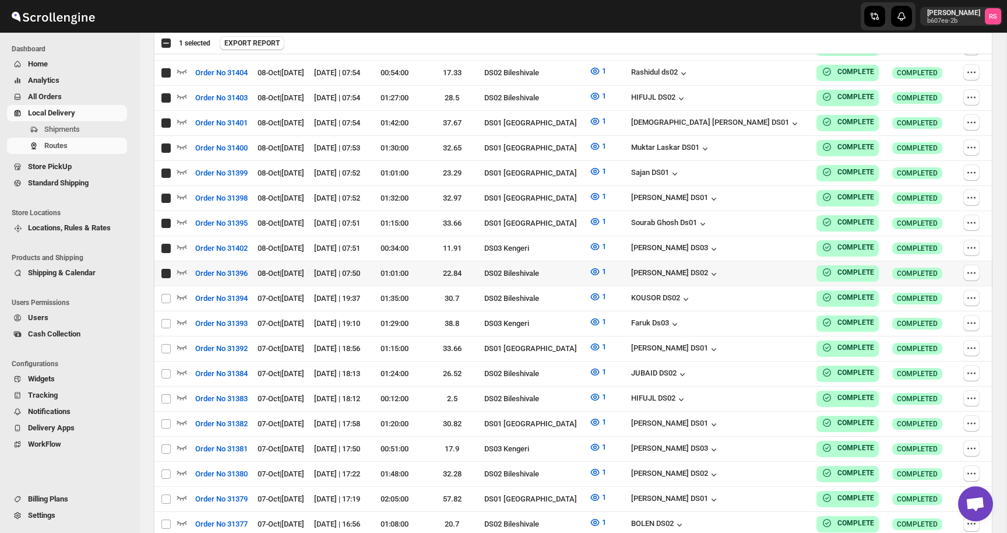
checkbox input "true"
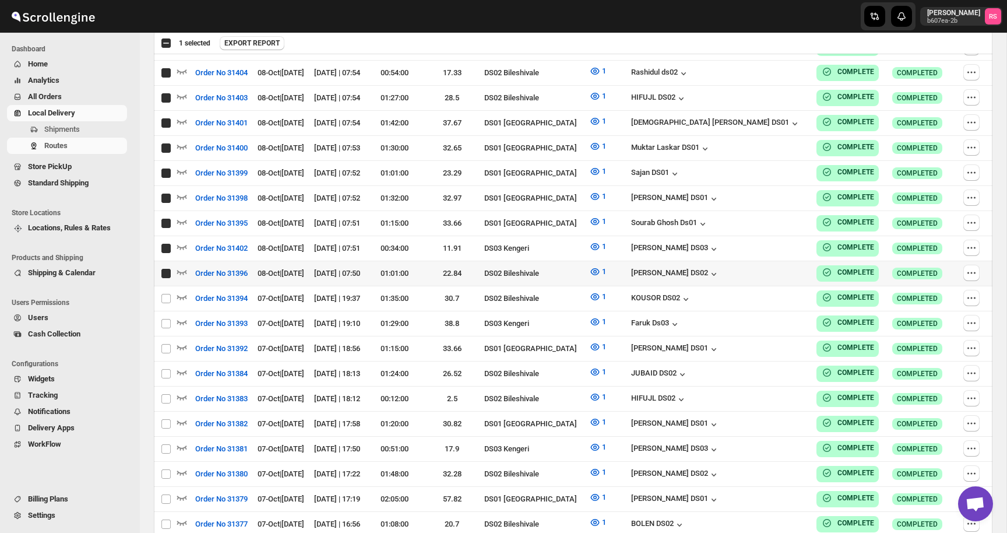
checkbox input "true"
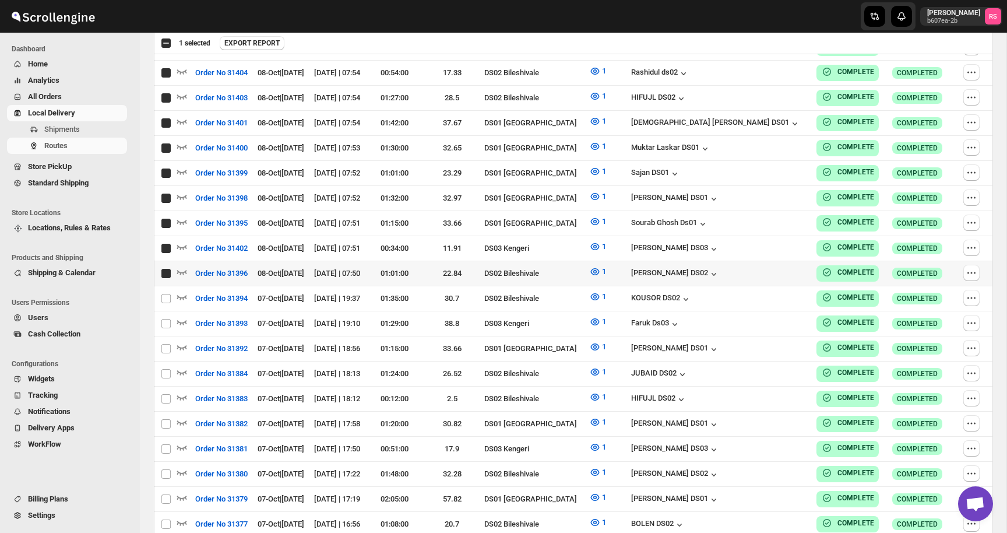
checkbox input "true"
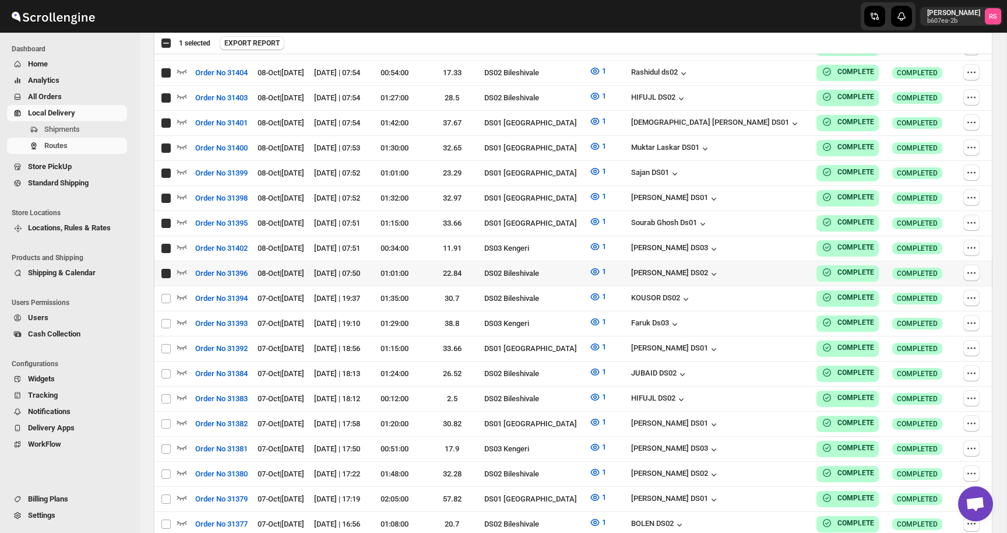
checkbox input "true"
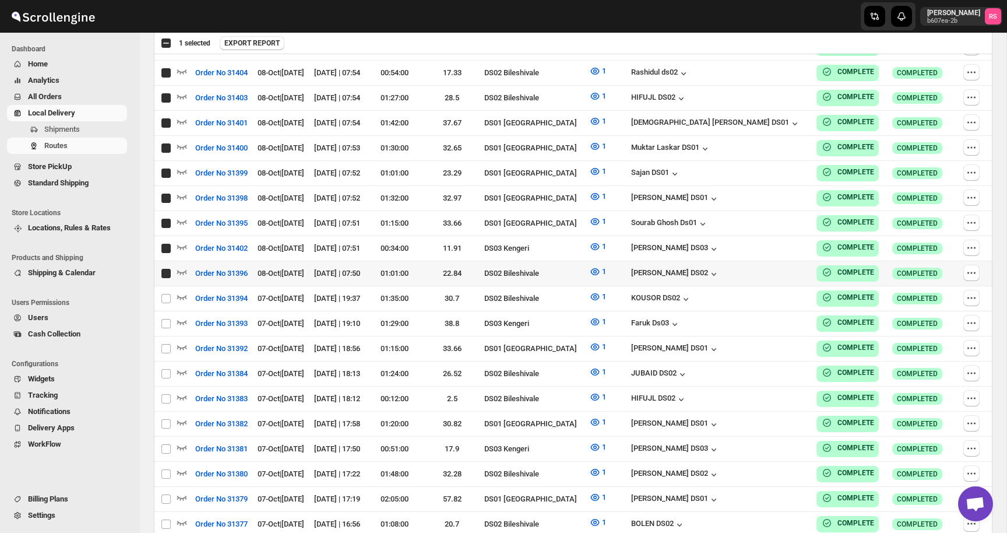
checkbox input "true"
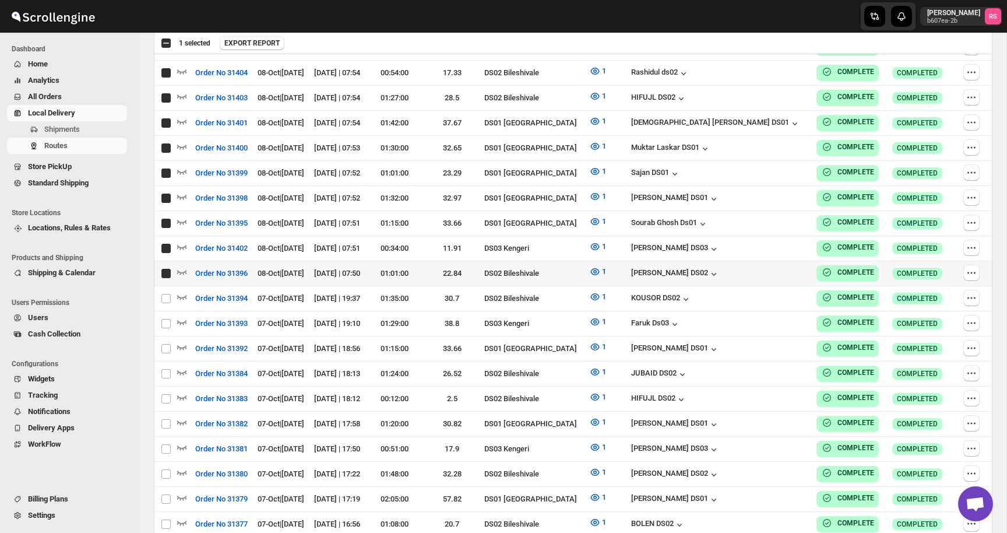
checkbox input "true"
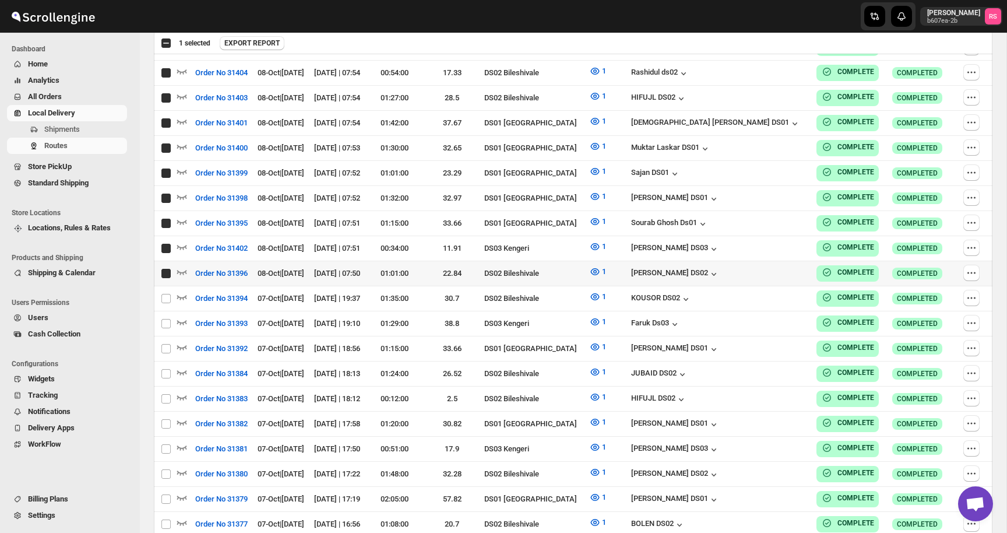
checkbox input "true"
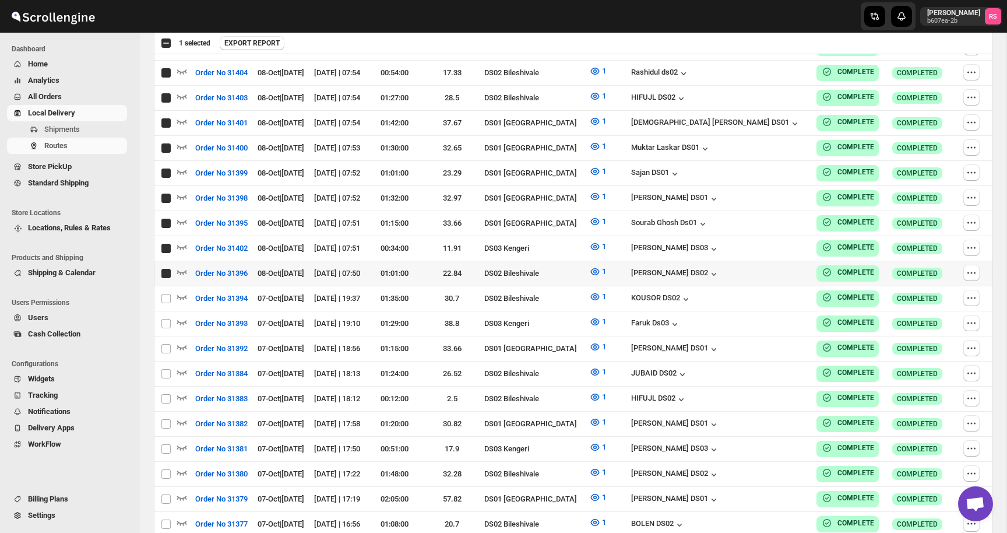
checkbox input "true"
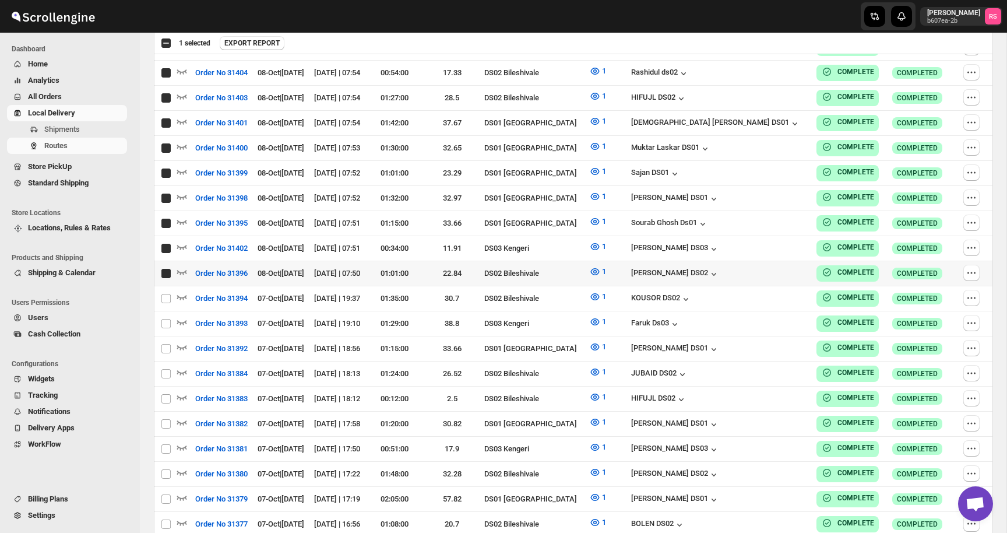
checkbox input "true"
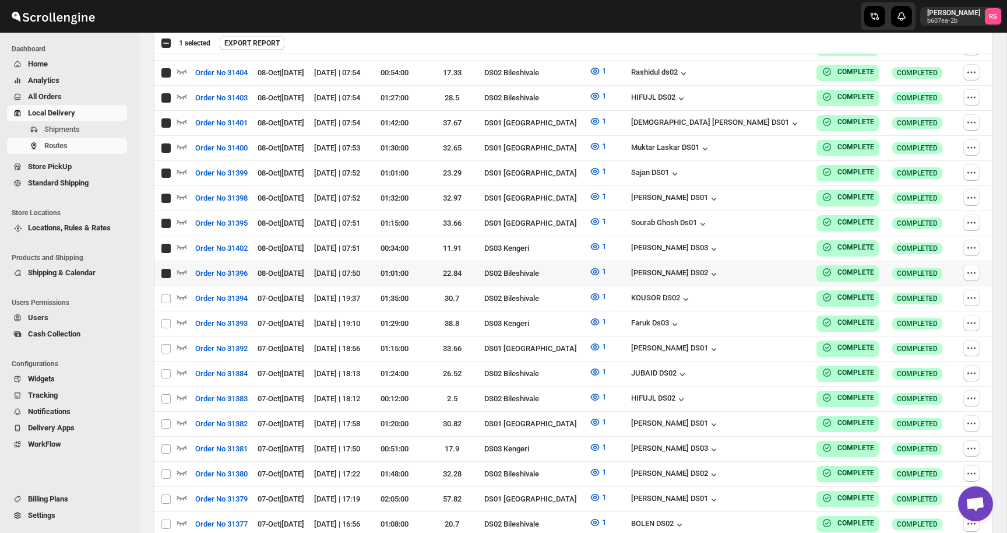
checkbox input "true"
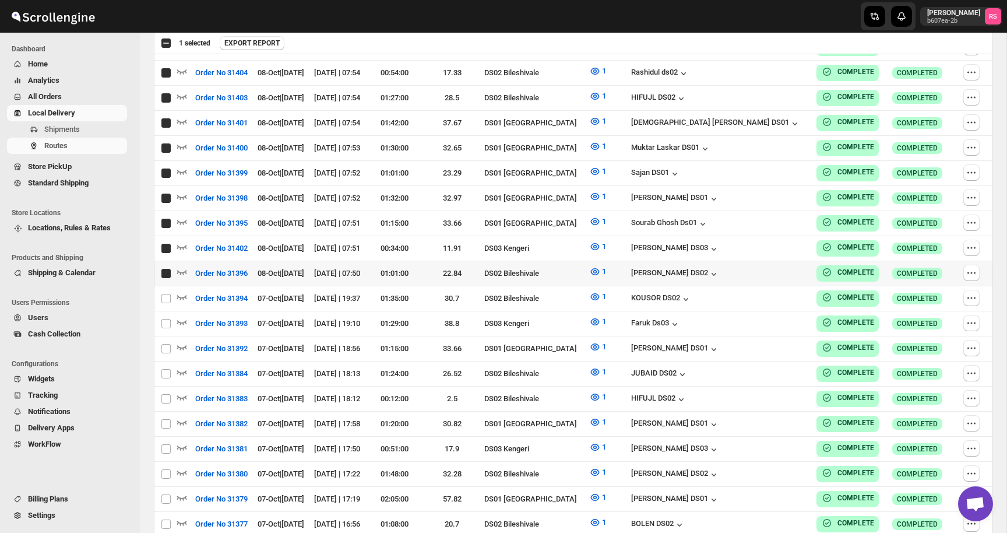
checkbox input "true"
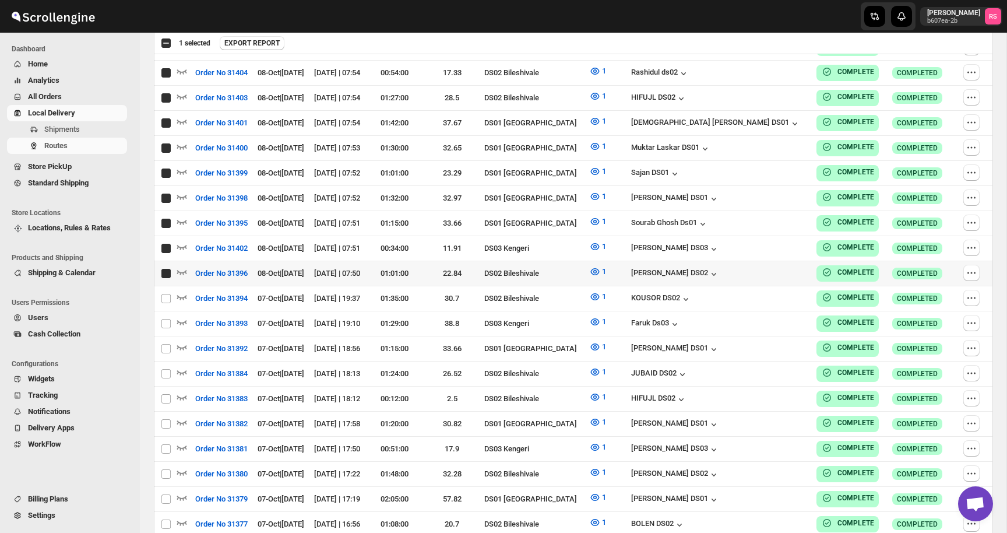
checkbox input "true"
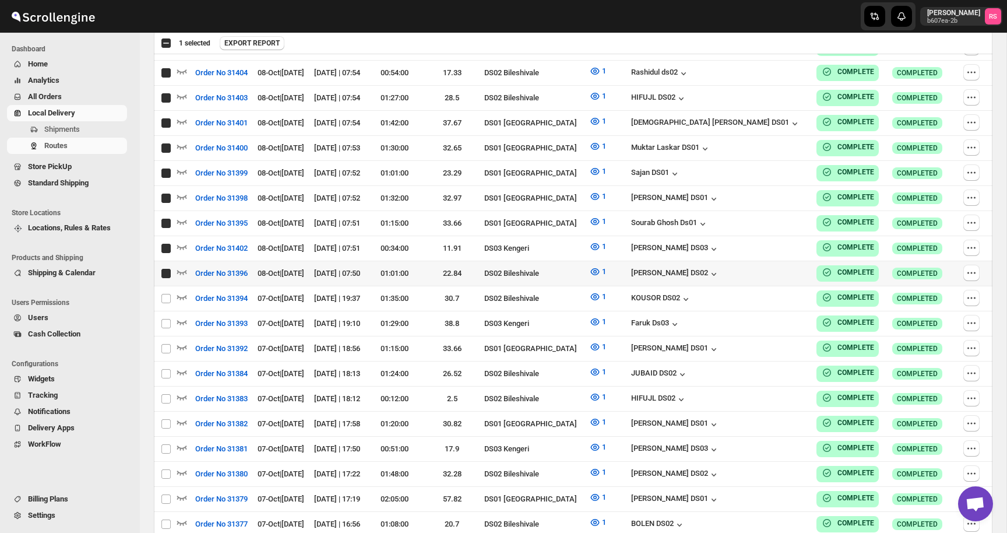
checkbox input "true"
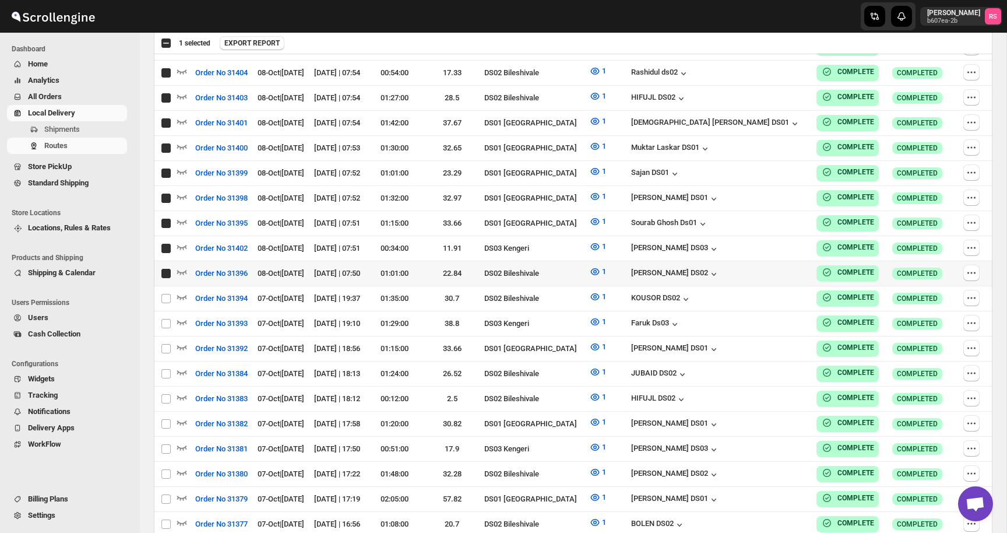
checkbox input "true"
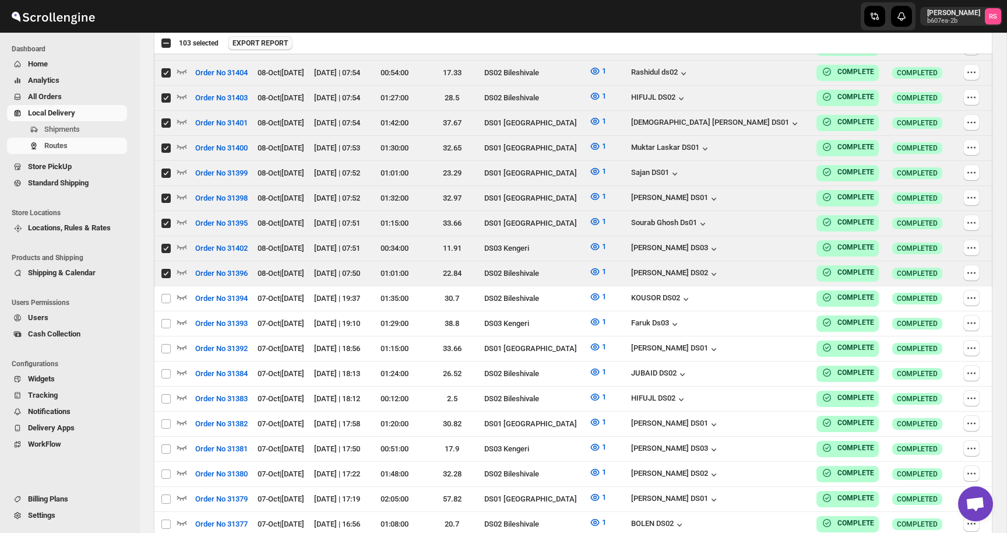
click at [288, 40] on span "EXPORT REPORT" at bounding box center [260, 42] width 55 height 9
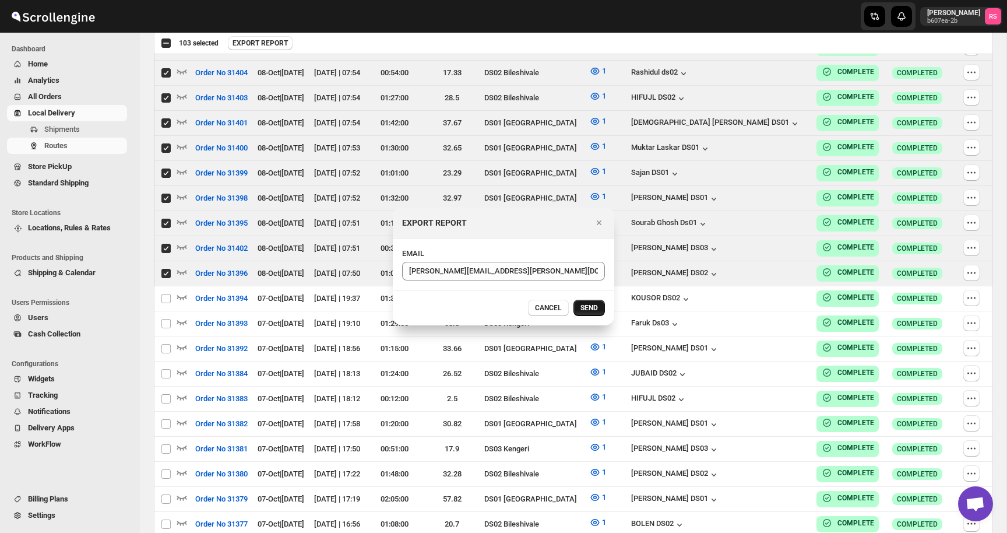
click at [587, 311] on span "SEND" at bounding box center [589, 307] width 17 height 9
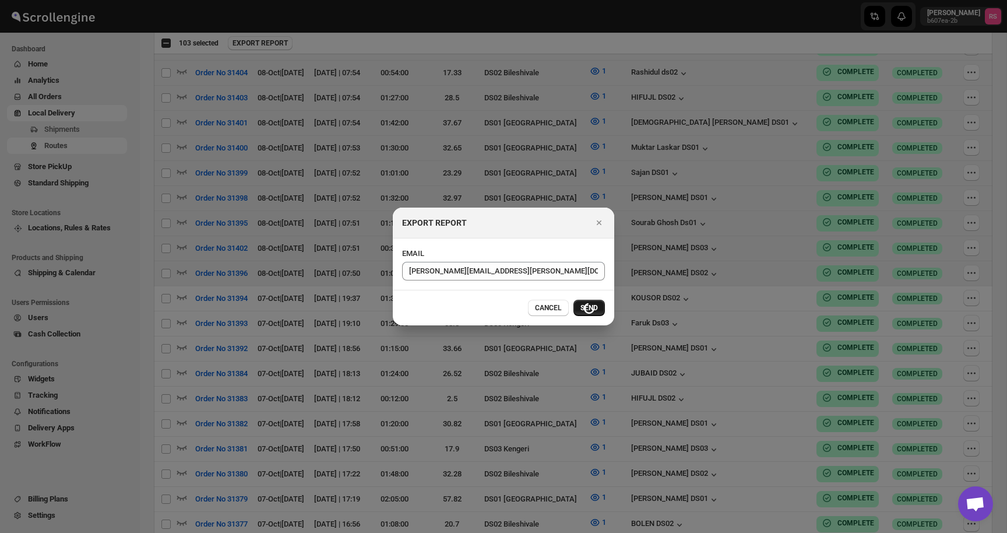
checkbox input "false"
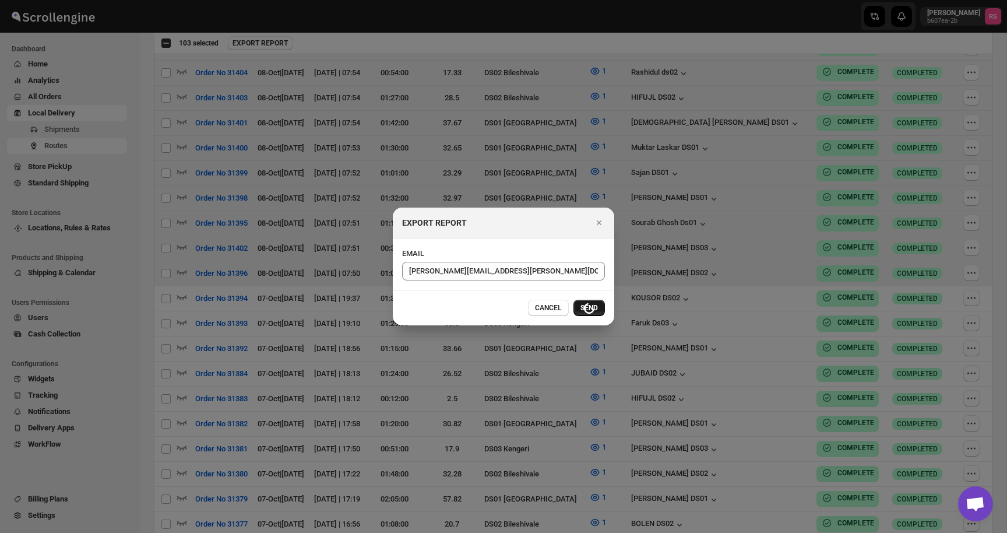
checkbox input "false"
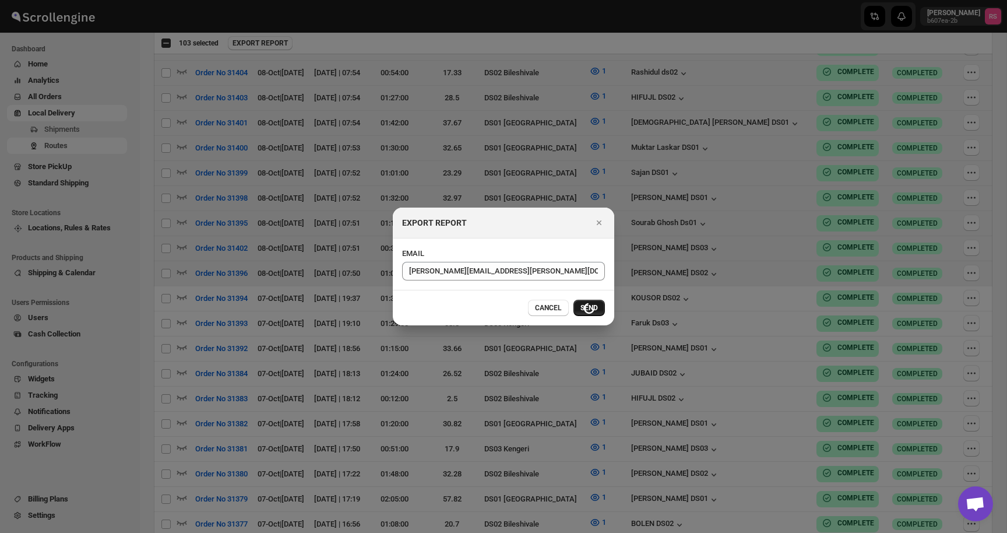
checkbox input "false"
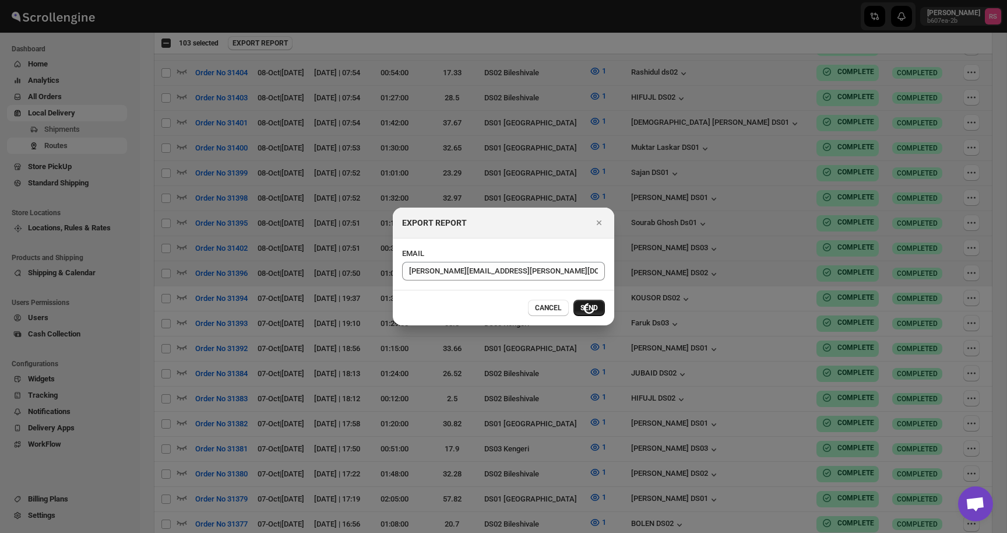
checkbox input "false"
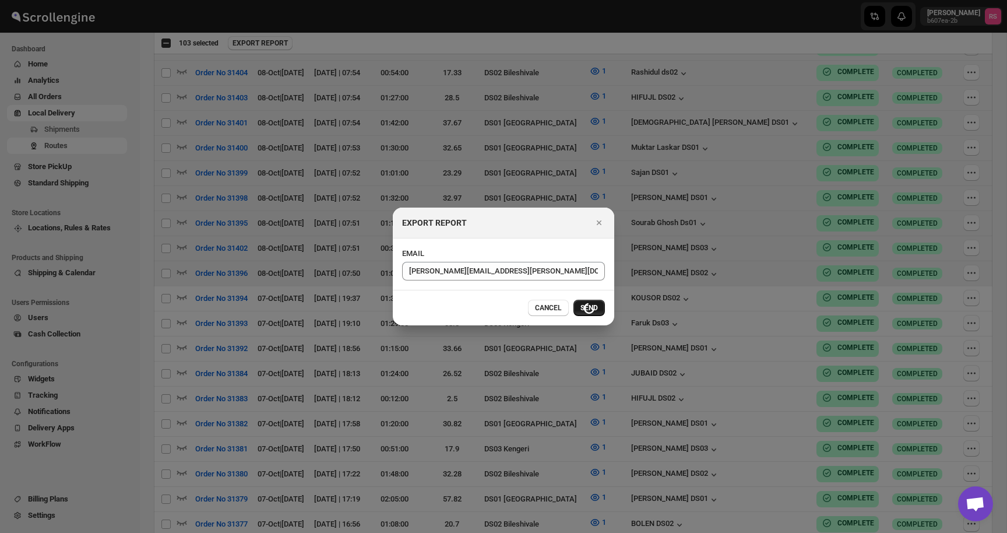
checkbox input "false"
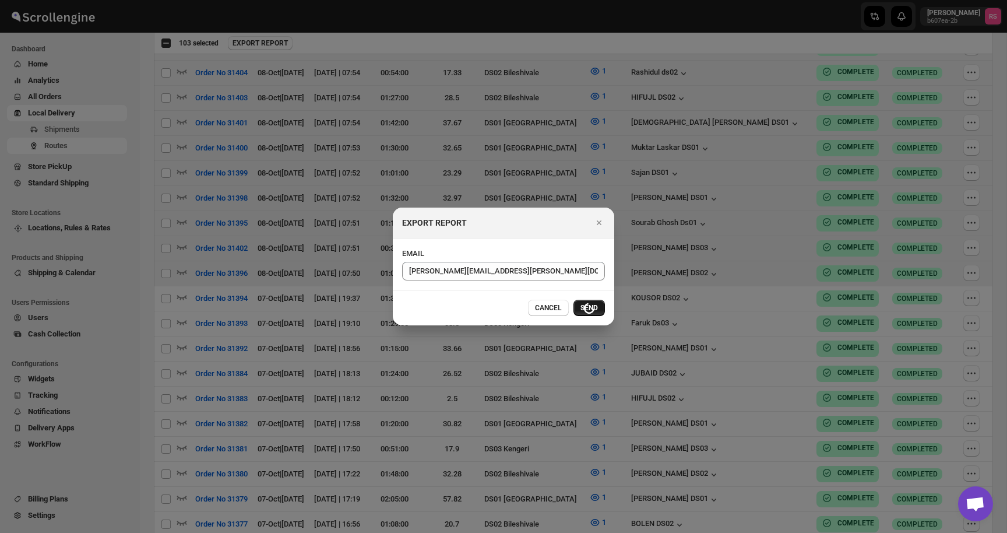
checkbox input "false"
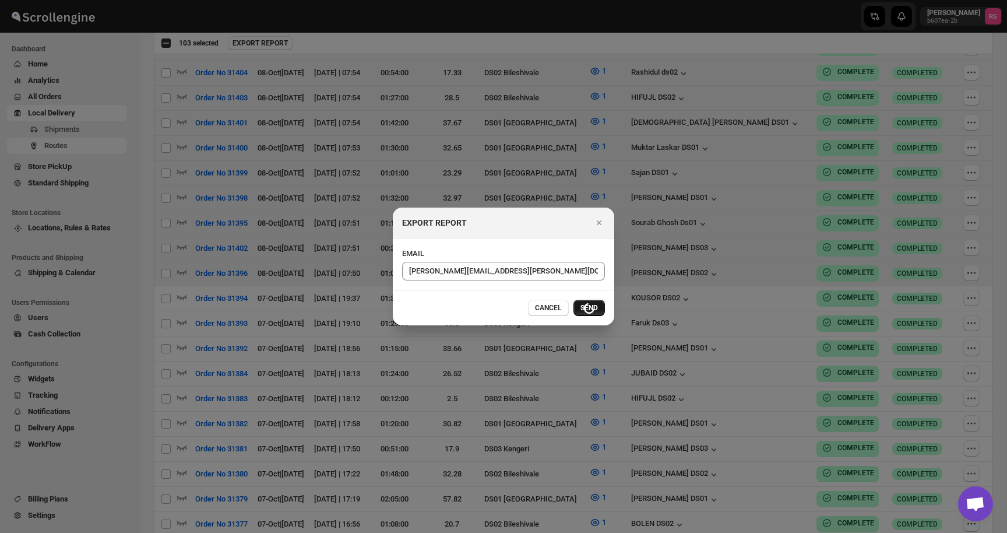
checkbox input "false"
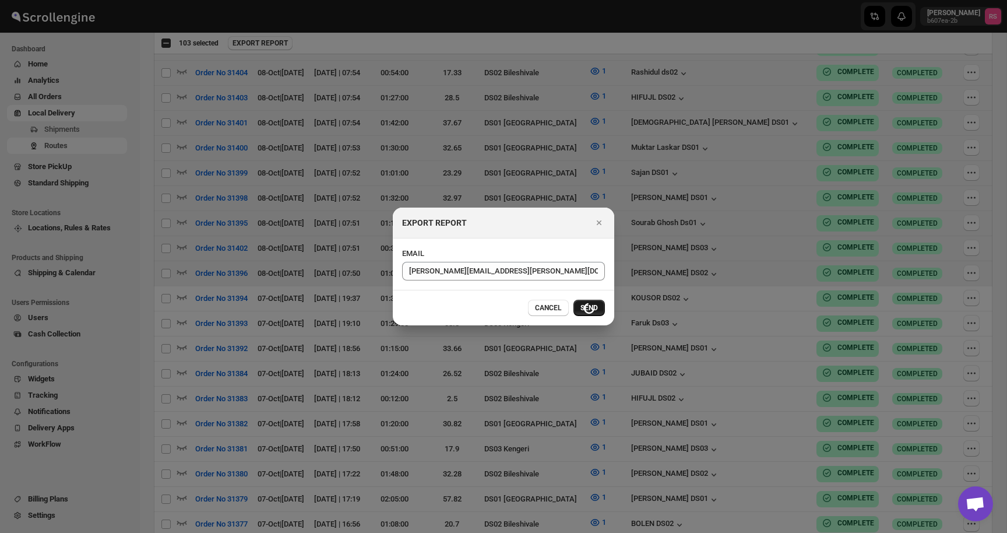
checkbox input "false"
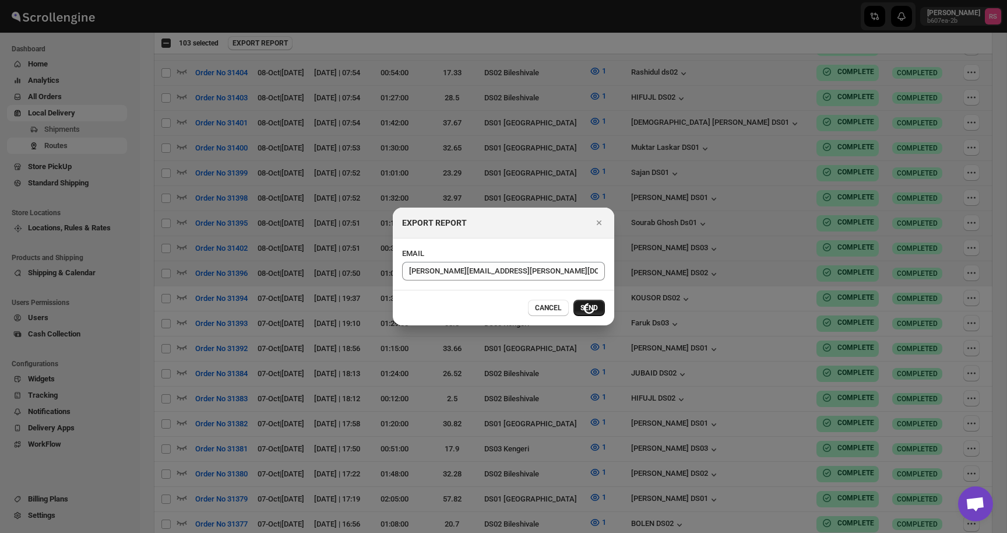
checkbox input "false"
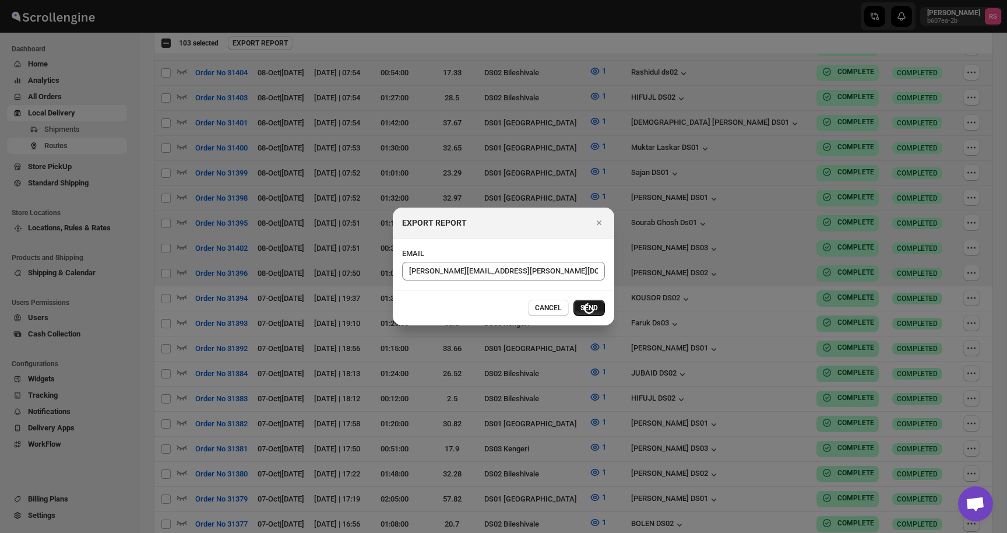
checkbox input "false"
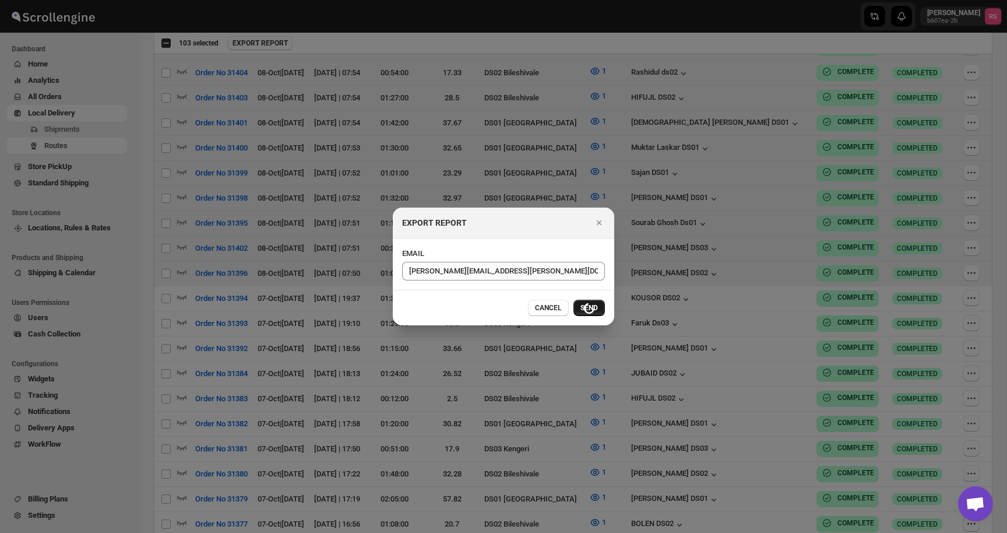
checkbox input "false"
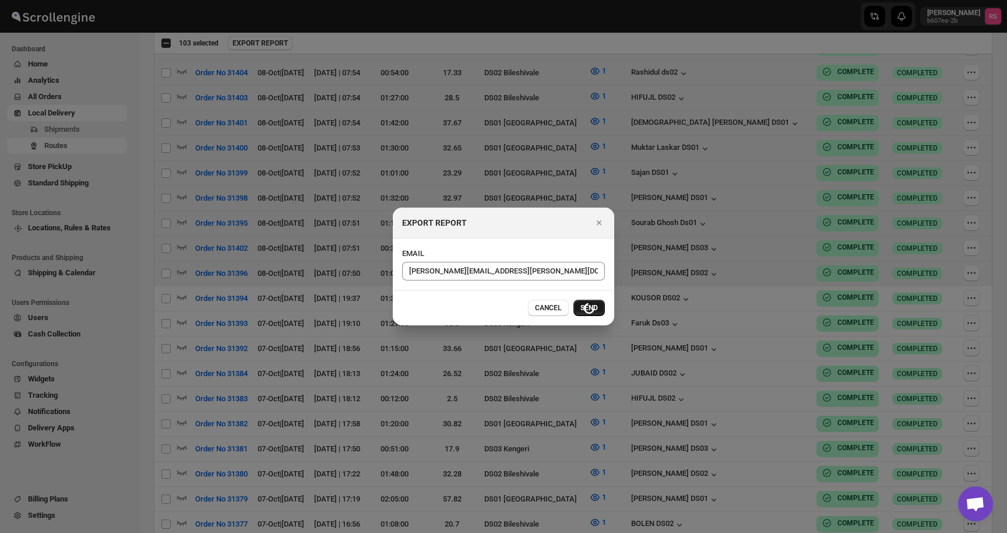
checkbox input "false"
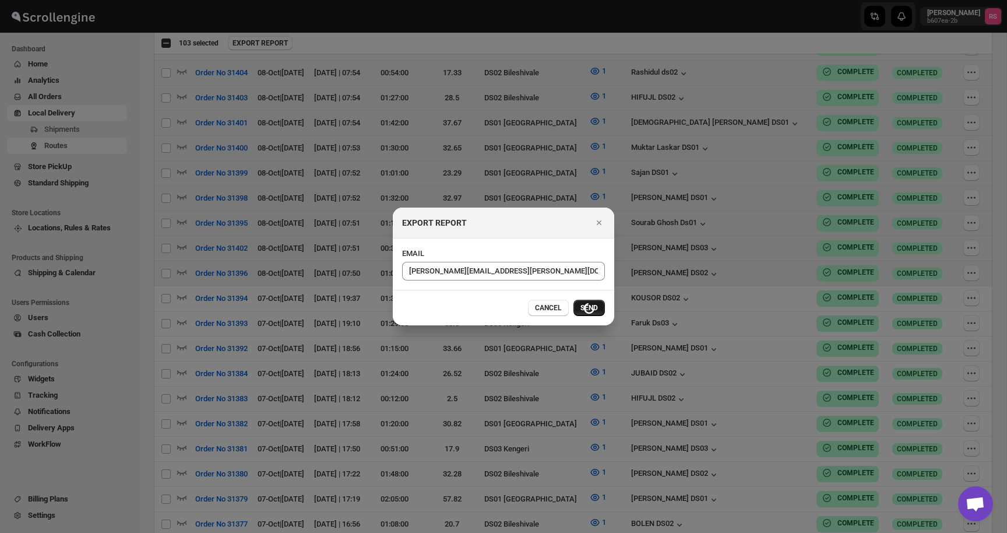
checkbox input "false"
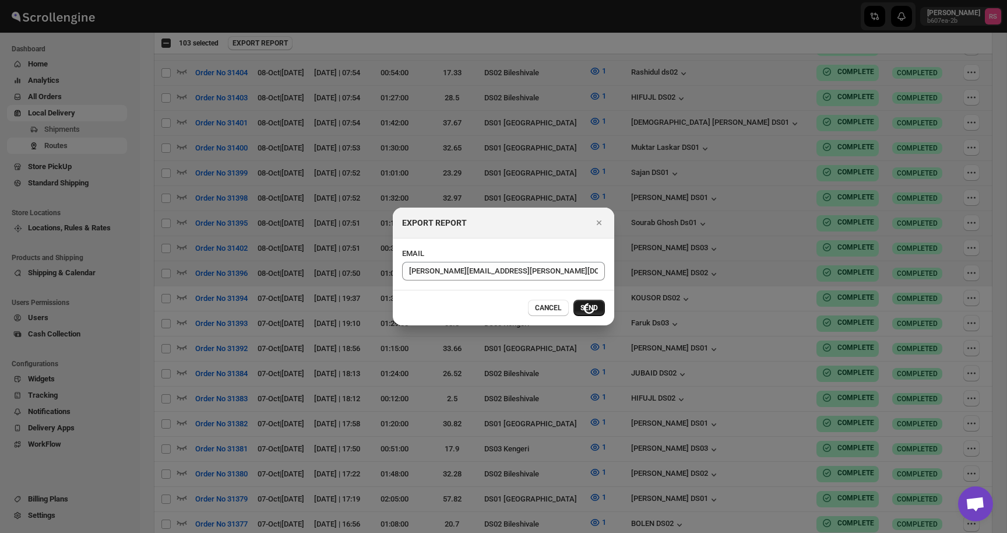
checkbox input "false"
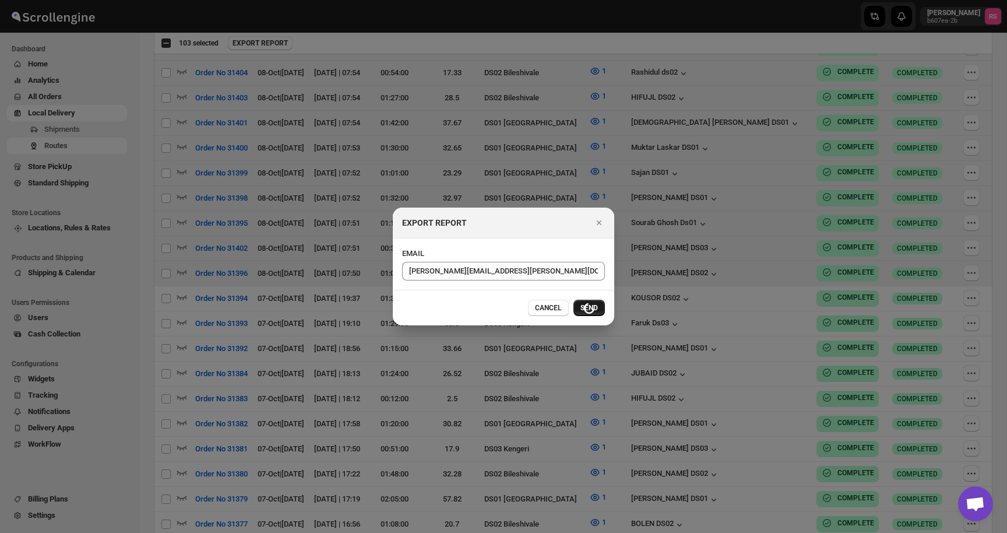
checkbox input "false"
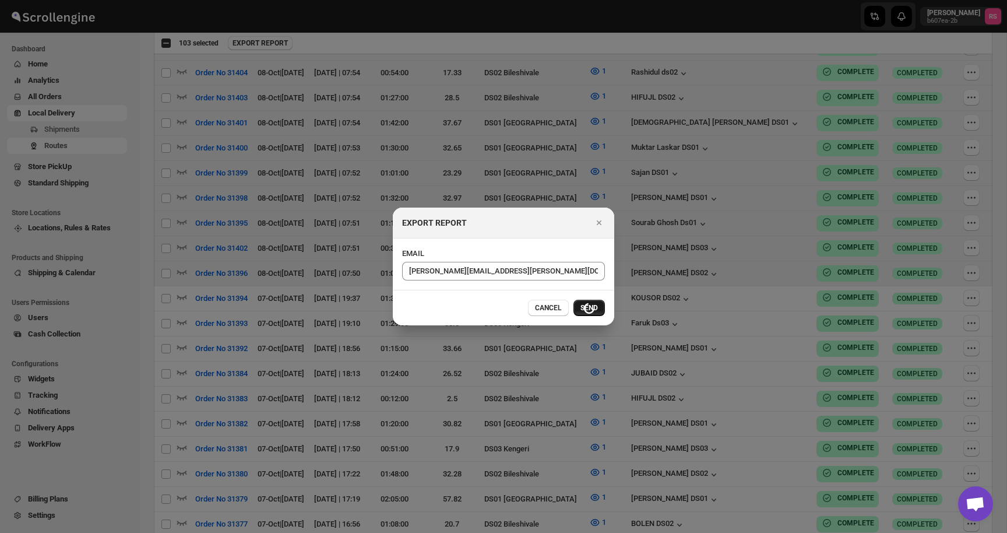
checkbox input "false"
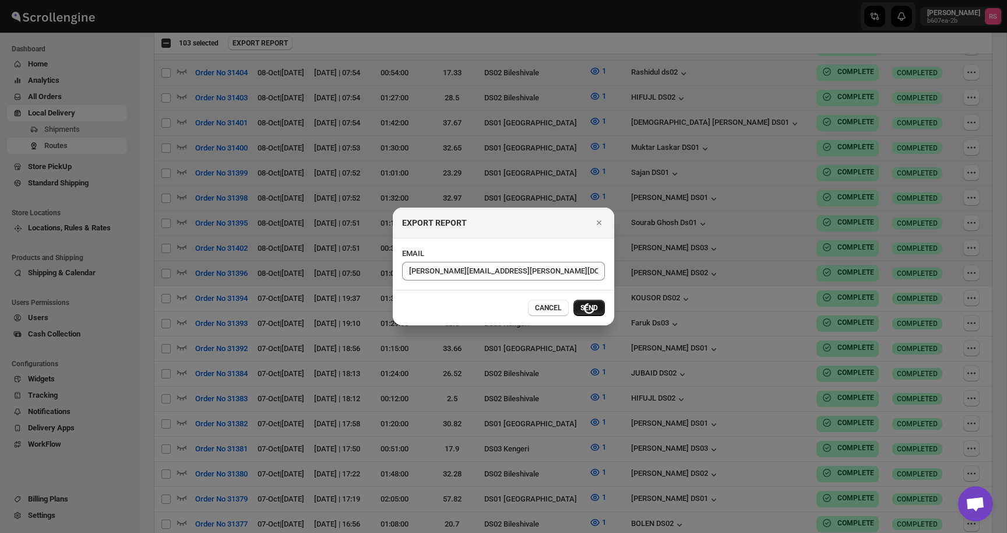
checkbox input "false"
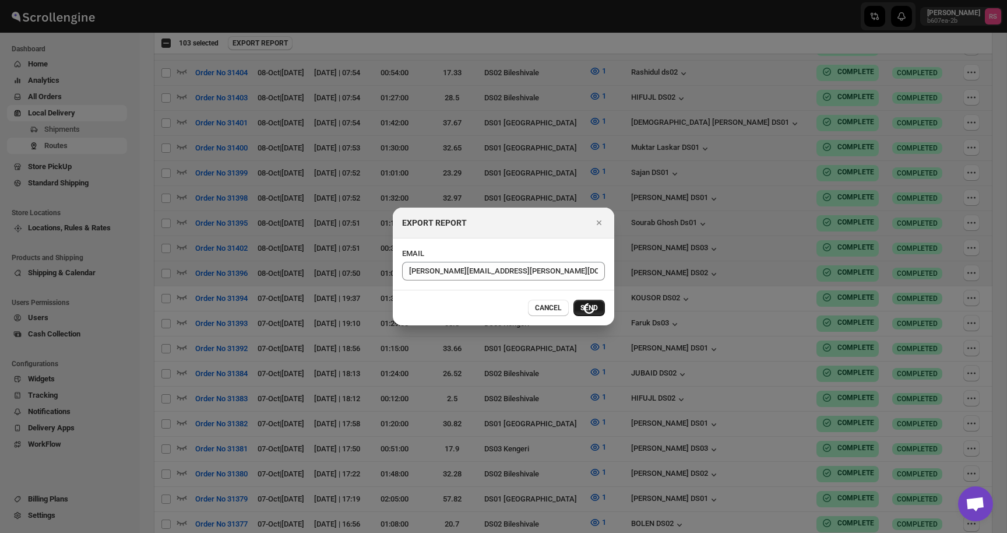
checkbox input "false"
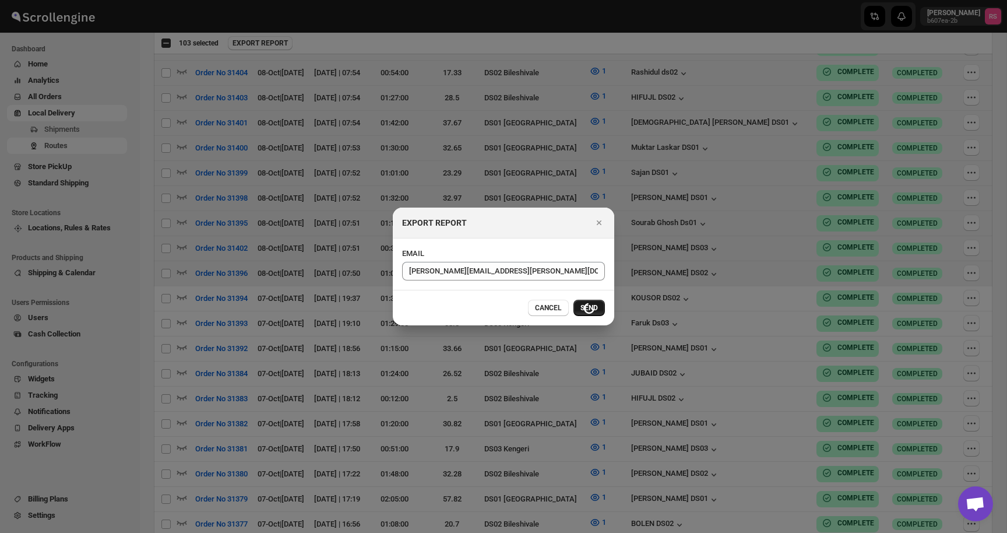
checkbox input "false"
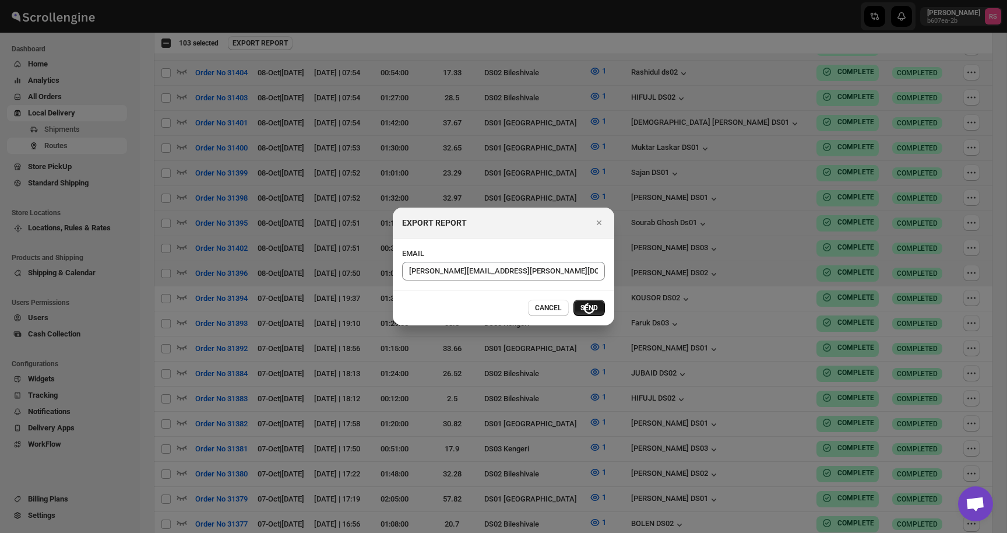
checkbox input "false"
